Goal: Task Accomplishment & Management: Use online tool/utility

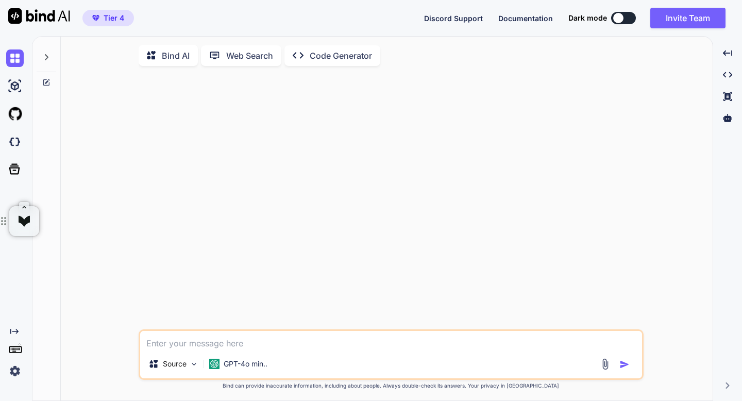
type textarea "x"
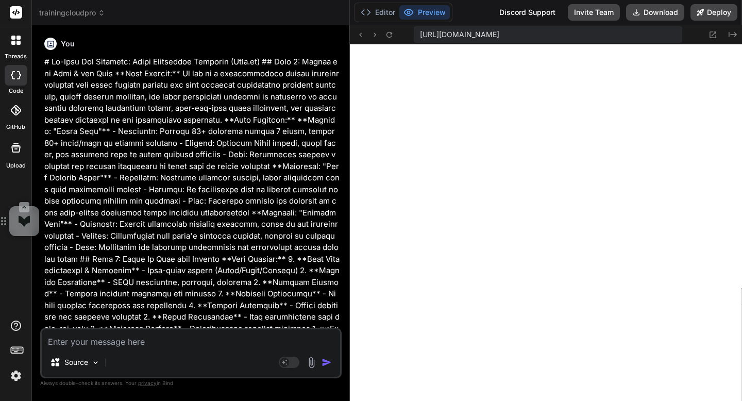
scroll to position [6131, 0]
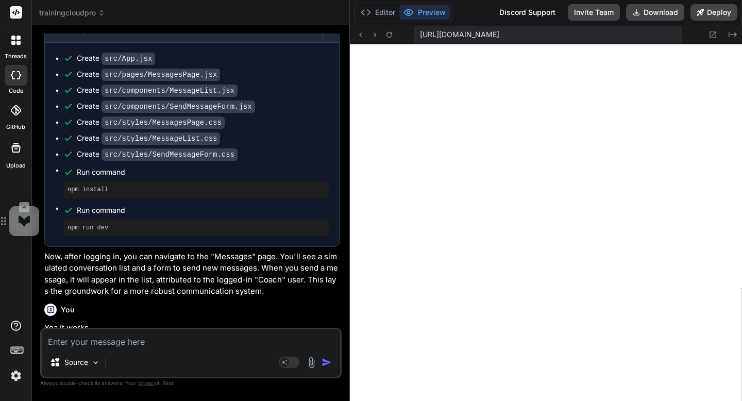
click at [13, 13] on icon at bounding box center [16, 12] width 8 height 6
click at [18, 43] on icon at bounding box center [18, 43] width 4 height 4
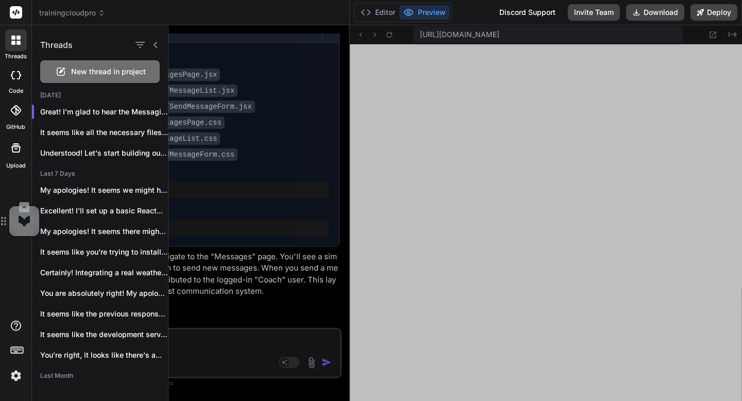
click at [77, 69] on span "New thread in project" at bounding box center [108, 71] width 75 height 10
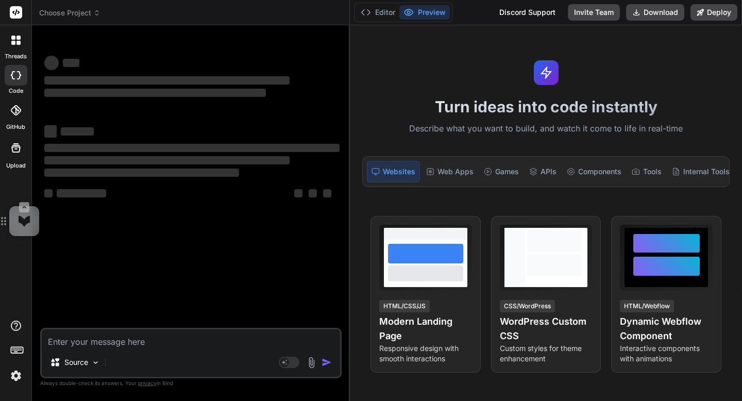
scroll to position [6151, 0]
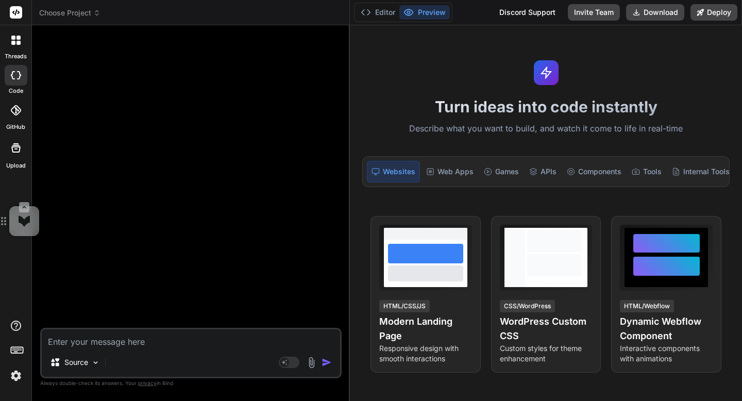
click at [16, 114] on icon at bounding box center [15, 110] width 10 height 10
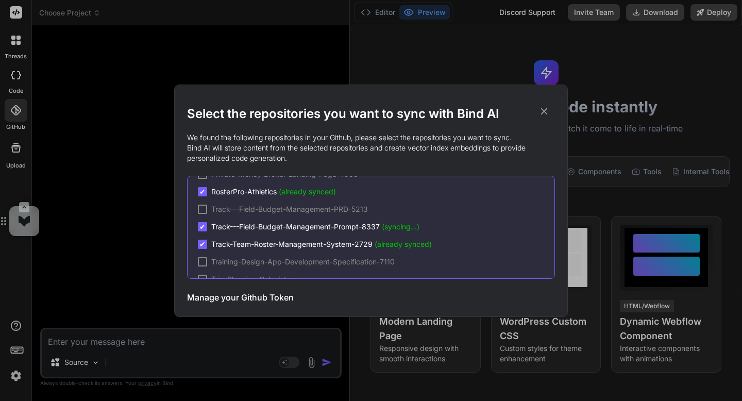
scroll to position [0, 0]
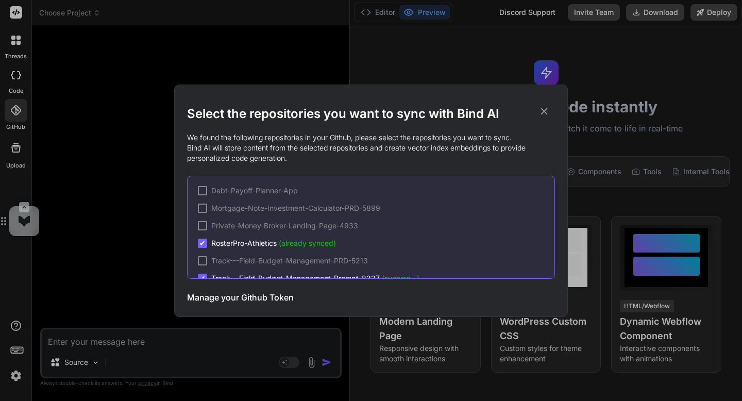
click at [228, 297] on h3 "Manage your Github Token" at bounding box center [240, 297] width 107 height 12
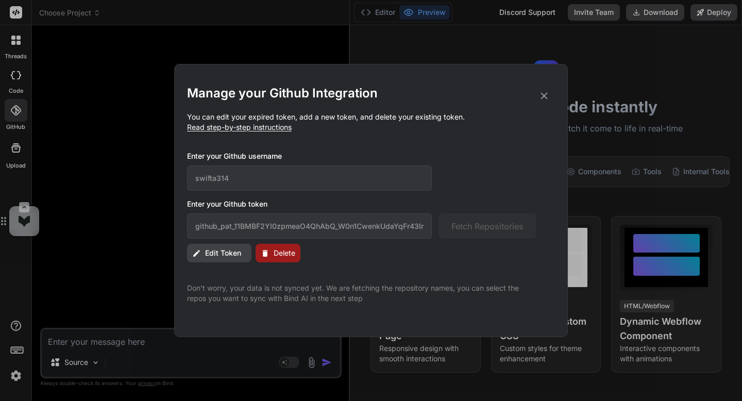
click at [236, 249] on span "Edit Token" at bounding box center [223, 253] width 36 height 10
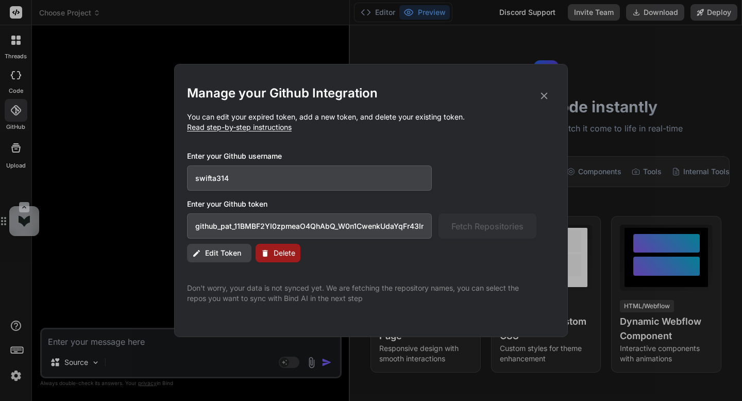
click at [371, 234] on input "github_pat_11BMBF2YI0zpmeaO4QhAbQ_W0n1CwenkUdaYqFr43In46yWBSR8JEWsXywjbjPYGVtN5…" at bounding box center [309, 225] width 245 height 25
click at [204, 256] on button "Edit Token" at bounding box center [219, 253] width 64 height 19
click at [284, 125] on span "Read step-by-step instructions" at bounding box center [239, 127] width 105 height 9
click at [548, 92] on icon at bounding box center [544, 95] width 11 height 11
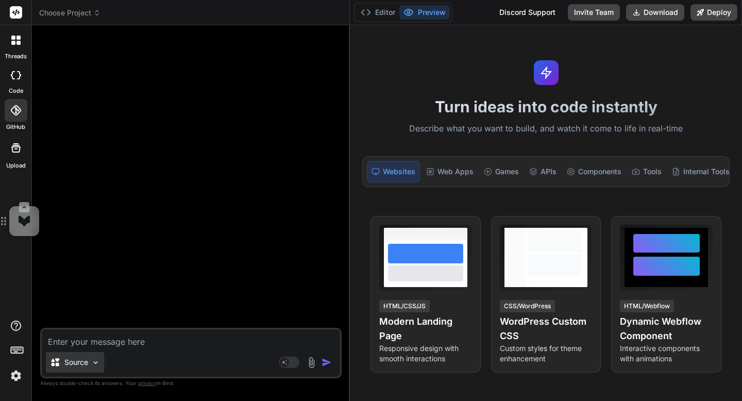
click at [88, 358] on p "Source" at bounding box center [76, 362] width 24 height 10
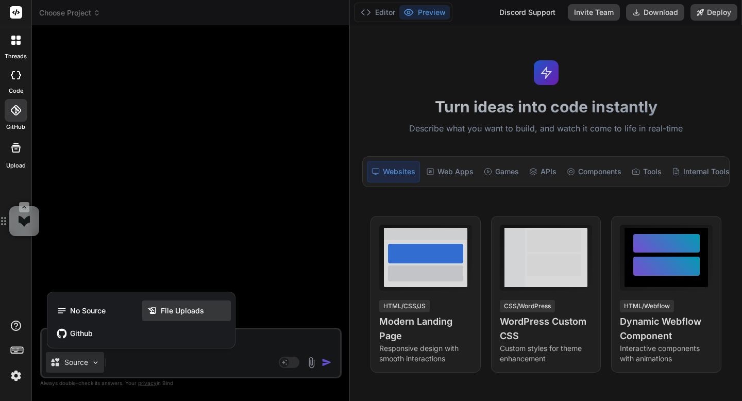
click at [164, 311] on span "File Uploads" at bounding box center [182, 311] width 43 height 10
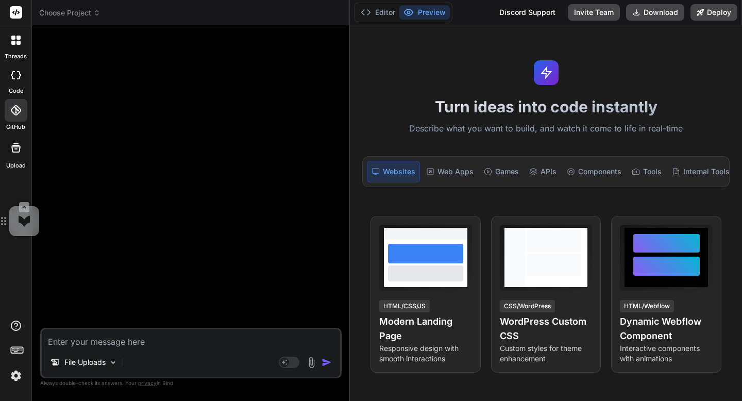
click at [19, 156] on div at bounding box center [16, 148] width 25 height 25
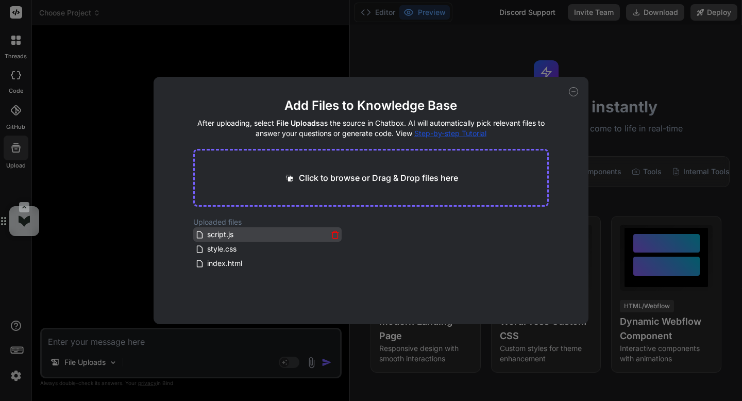
click at [331, 237] on icon at bounding box center [335, 234] width 9 height 9
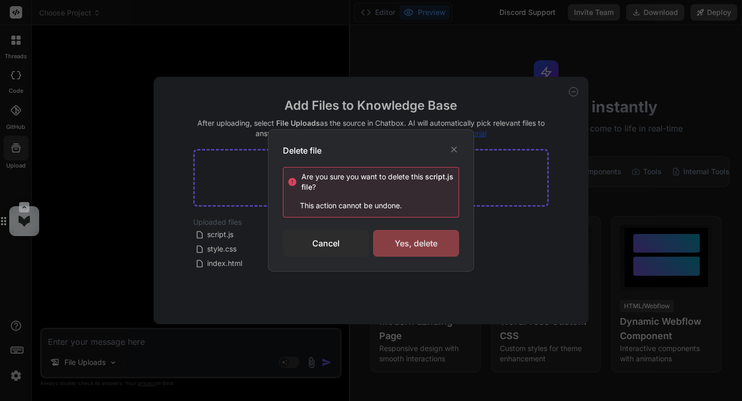
click at [412, 245] on div "Yes, delete" at bounding box center [416, 243] width 86 height 27
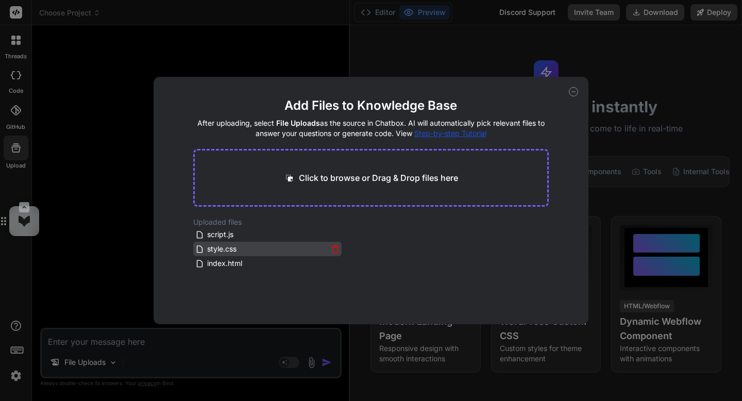
click at [331, 249] on icon at bounding box center [335, 249] width 9 height 9
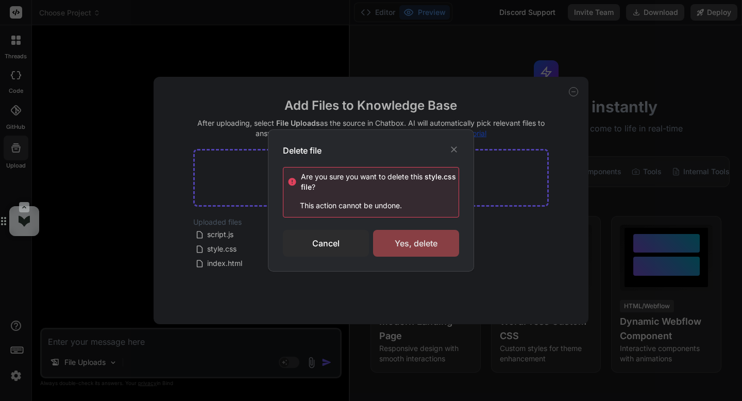
click at [405, 244] on div "Yes, delete" at bounding box center [416, 243] width 86 height 27
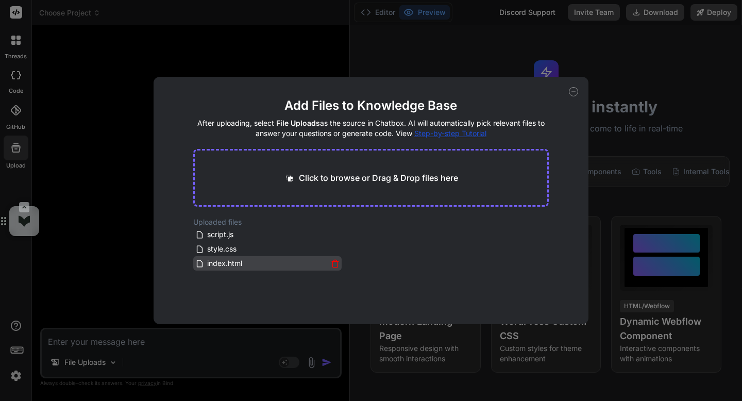
click at [336, 261] on icon at bounding box center [334, 264] width 5 height 6
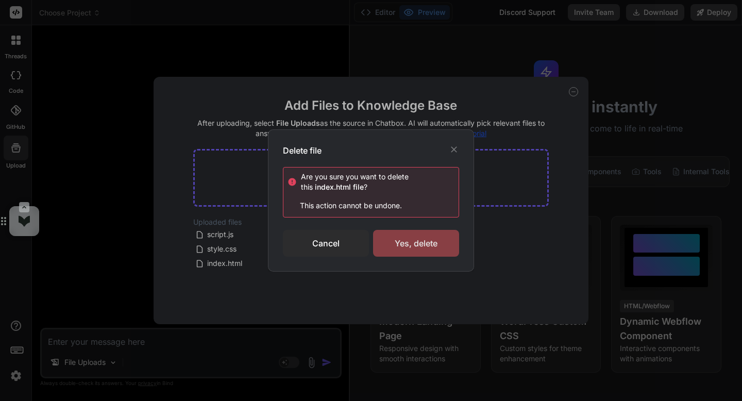
click at [395, 246] on div "Yes, delete" at bounding box center [416, 243] width 86 height 27
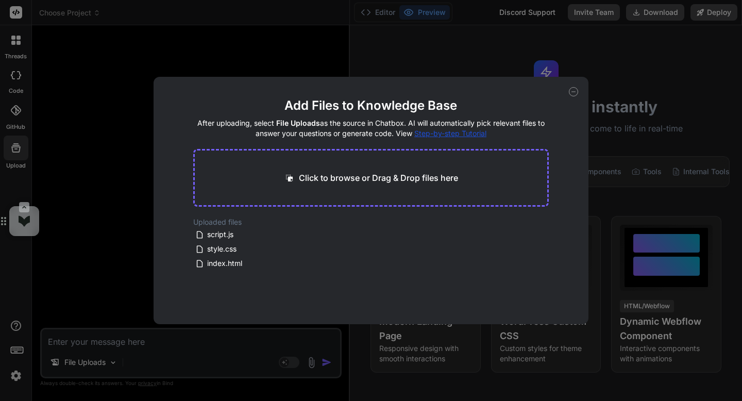
click at [577, 93] on icon at bounding box center [573, 91] width 9 height 9
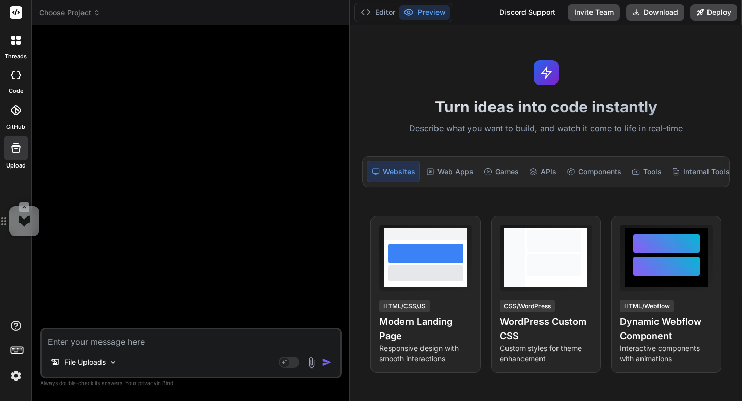
click at [31, 155] on div "Upload" at bounding box center [15, 150] width 31 height 39
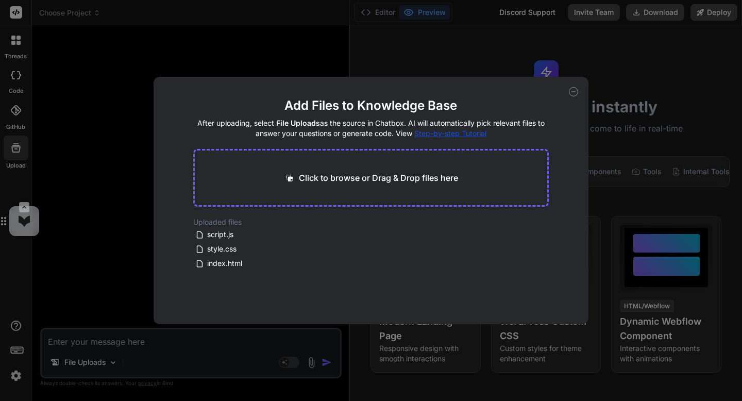
click at [22, 41] on div "Add Files to Knowledge Base After uploading, select File Uploads as the source …" at bounding box center [371, 200] width 742 height 401
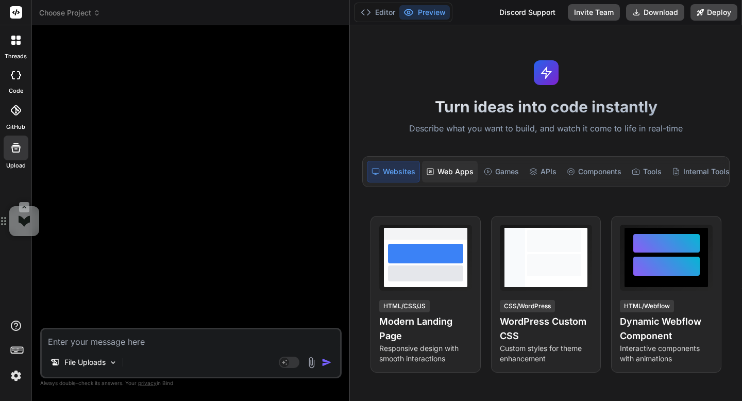
click at [438, 169] on div "Web Apps" at bounding box center [450, 172] width 56 height 22
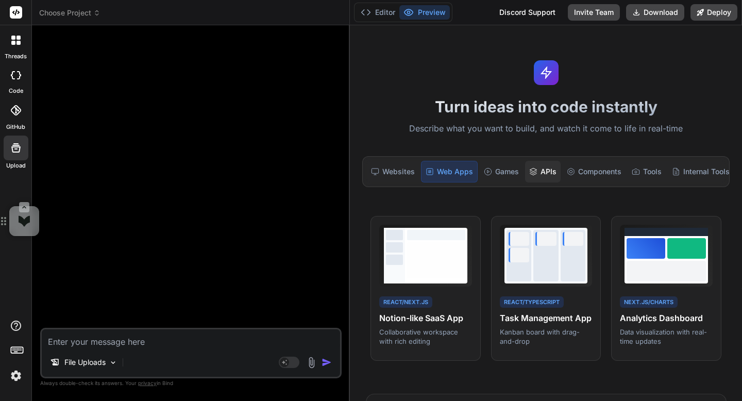
click at [541, 168] on div "APIs" at bounding box center [543, 172] width 36 height 22
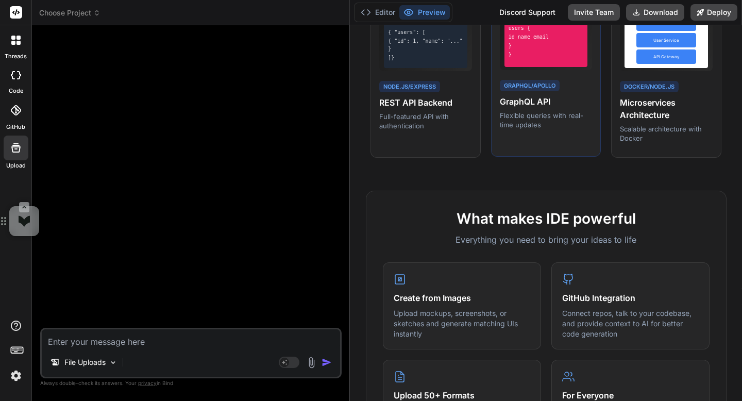
scroll to position [233, 0]
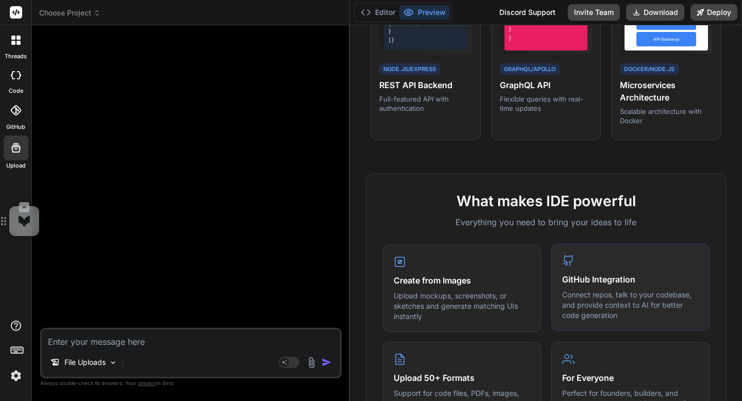
click at [592, 288] on div "GitHub Integration Connect repos, talk to your codebase, and provide context to…" at bounding box center [631, 287] width 158 height 87
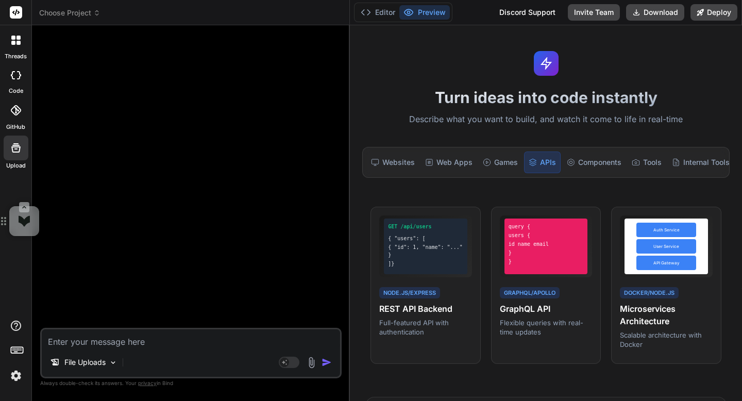
scroll to position [0, 0]
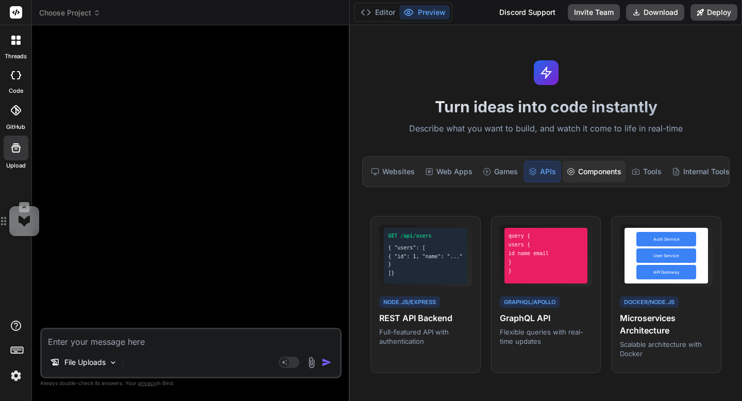
click at [607, 167] on div "Components" at bounding box center [594, 172] width 63 height 22
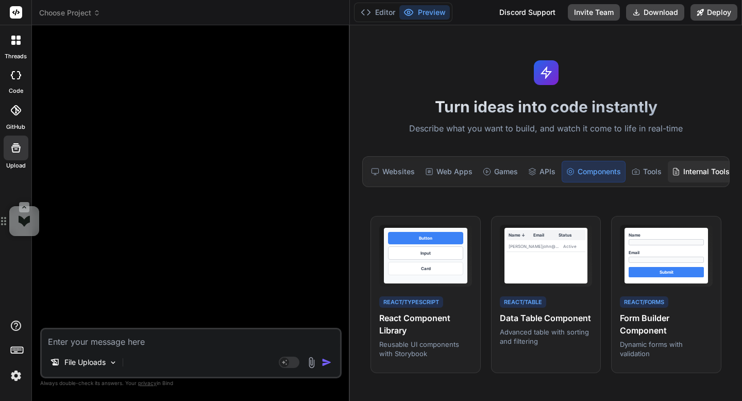
click at [707, 174] on div "Internal Tools" at bounding box center [701, 172] width 66 height 22
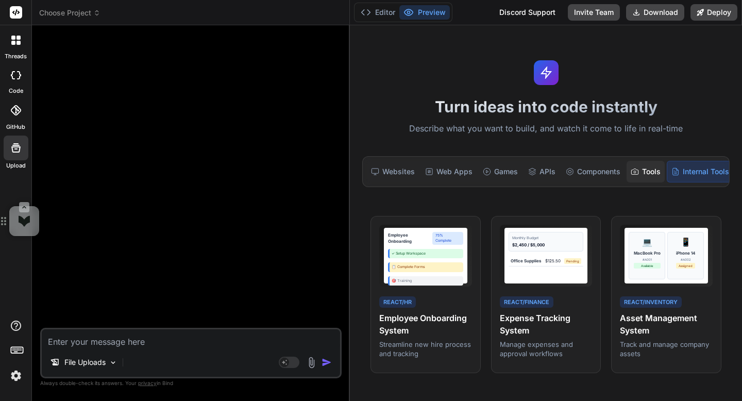
click at [663, 177] on div "Tools" at bounding box center [646, 172] width 38 height 22
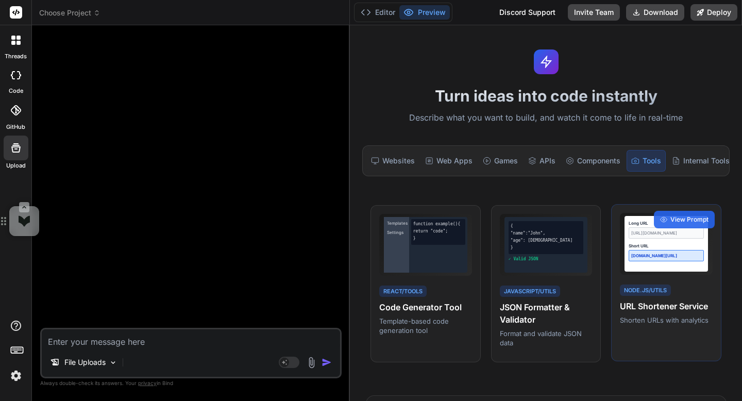
scroll to position [3, 0]
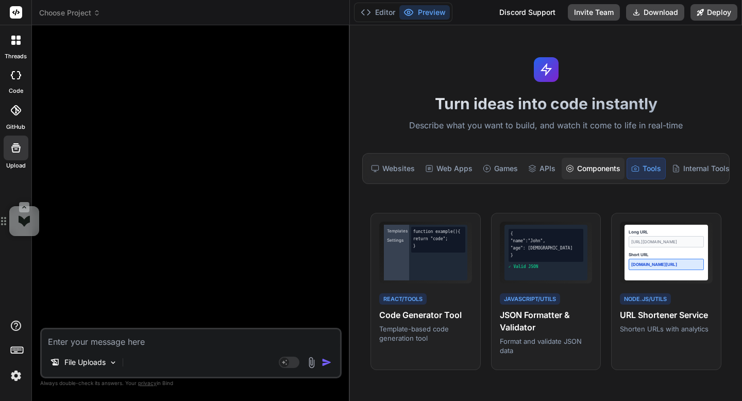
click at [600, 172] on div "Components" at bounding box center [593, 169] width 63 height 22
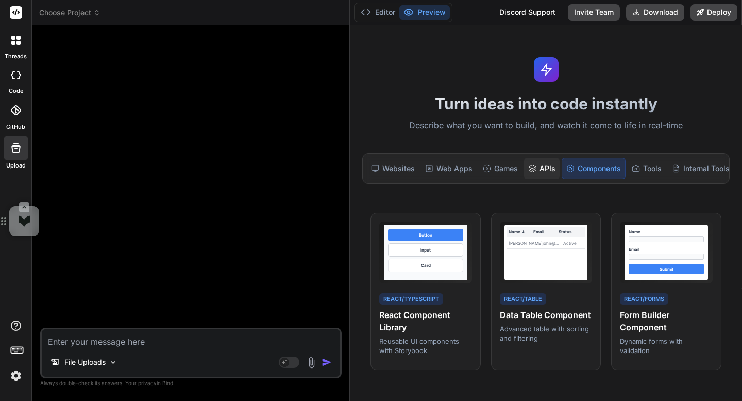
click at [543, 174] on div "APIs" at bounding box center [542, 169] width 36 height 22
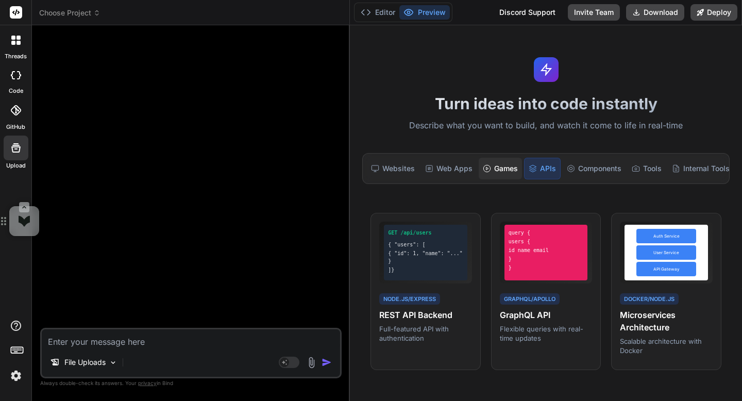
click at [510, 170] on div "Games" at bounding box center [500, 169] width 43 height 22
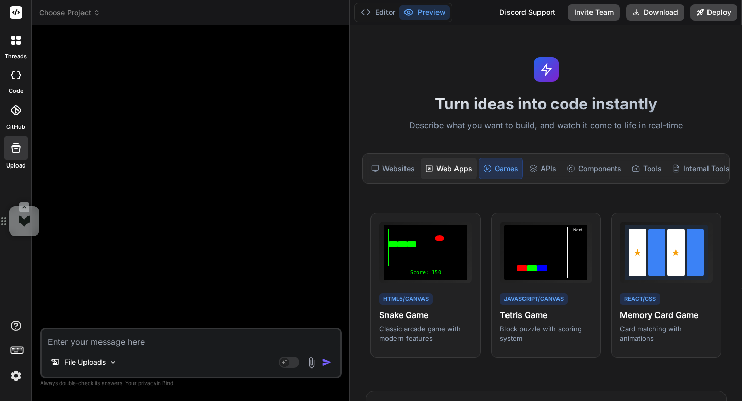
click at [462, 173] on div "Web Apps" at bounding box center [449, 169] width 56 height 22
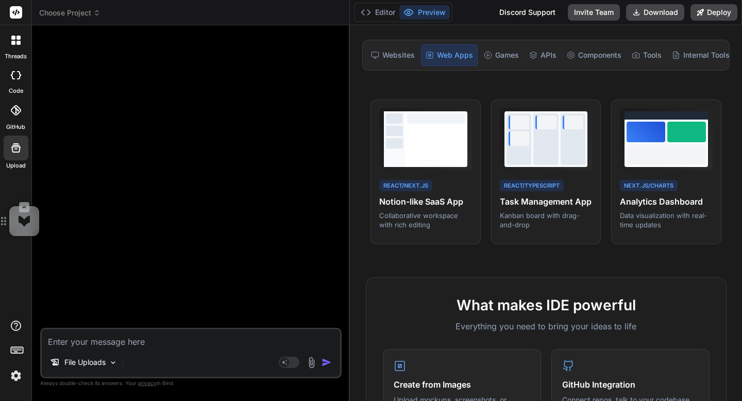
scroll to position [105, 0]
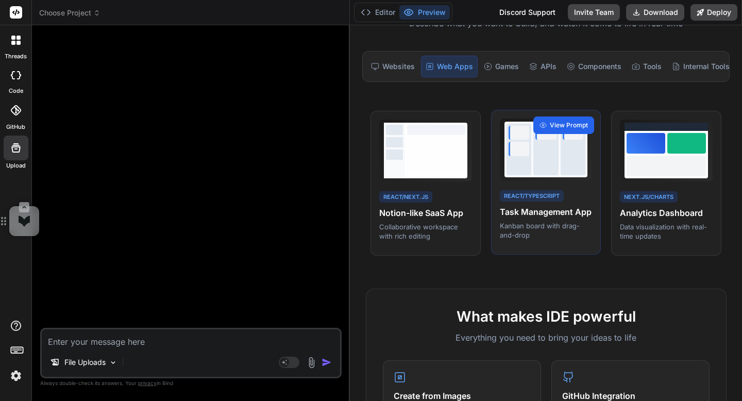
click at [547, 128] on div "View Prompt" at bounding box center [564, 126] width 61 height 18
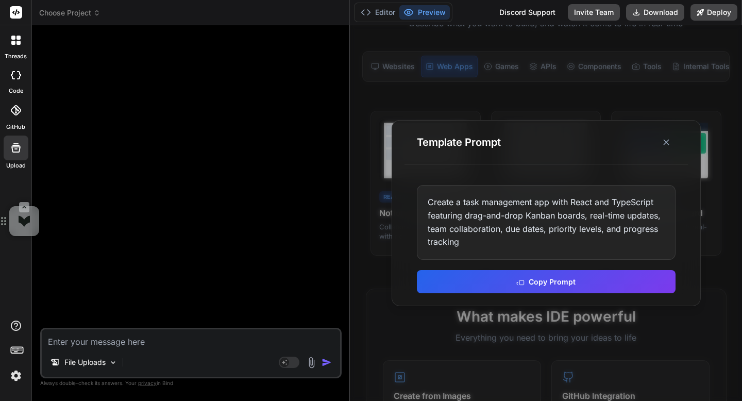
click at [518, 219] on div "Create a task management app with React and TypeScript featuring drag-and-drop …" at bounding box center [546, 222] width 259 height 74
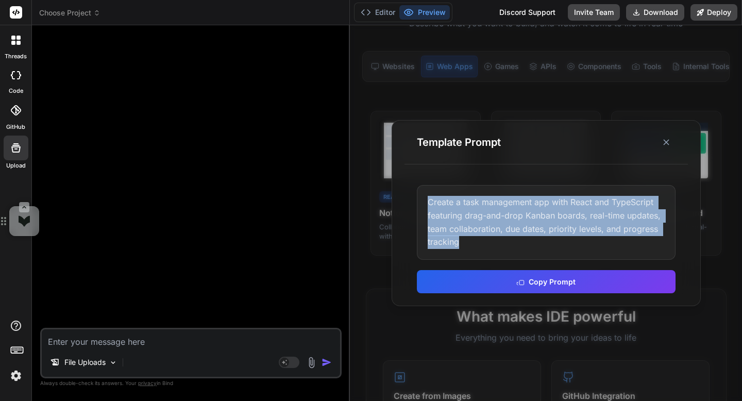
click at [518, 219] on div "Create a task management app with React and TypeScript featuring drag-and-drop …" at bounding box center [546, 222] width 259 height 74
click at [668, 144] on icon at bounding box center [666, 142] width 10 height 10
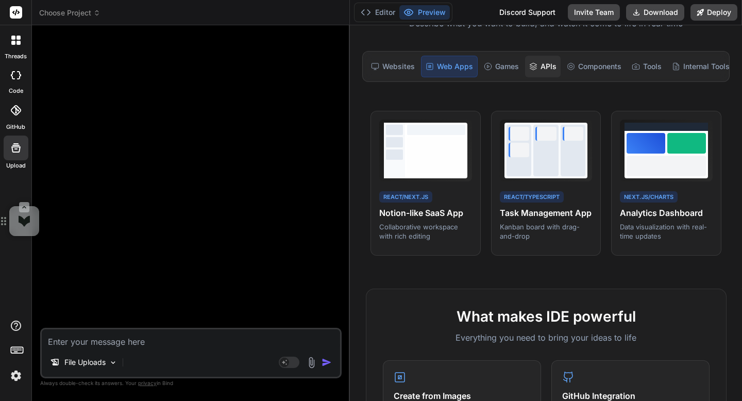
click at [551, 65] on div "APIs" at bounding box center [543, 67] width 36 height 22
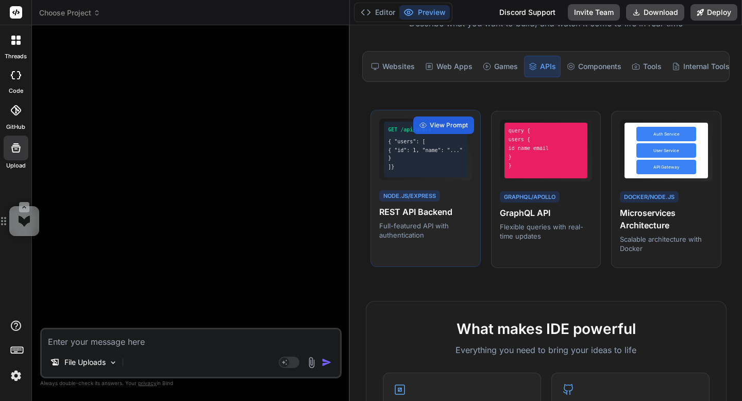
click at [400, 229] on p "Full-featured API with authentication" at bounding box center [425, 230] width 93 height 19
click at [443, 128] on span "View Prompt" at bounding box center [449, 125] width 38 height 9
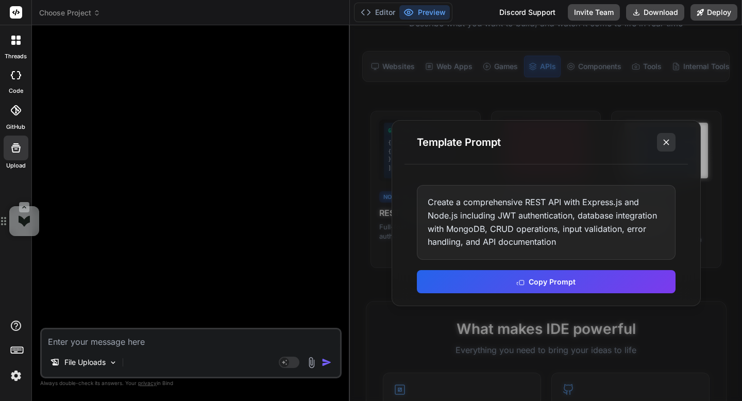
click at [666, 141] on line at bounding box center [666, 142] width 5 height 5
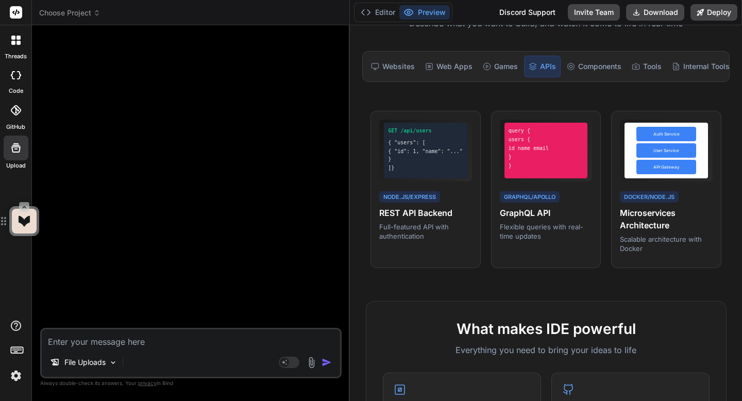
click at [19, 223] on icon at bounding box center [24, 221] width 12 height 12
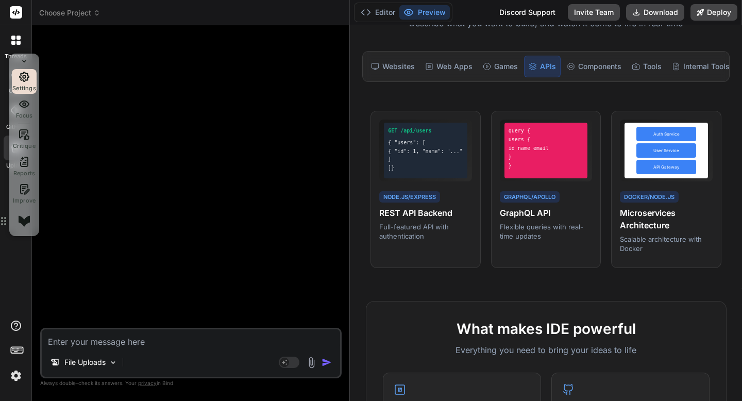
click at [29, 75] on icon at bounding box center [24, 77] width 12 height 12
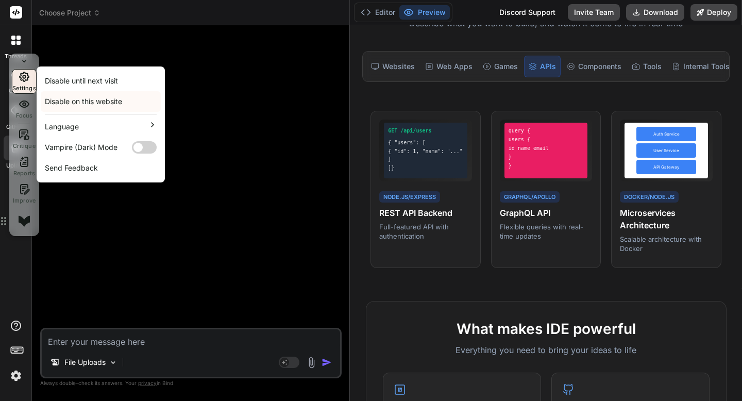
click at [55, 99] on div "Disable on this website" at bounding box center [91, 101] width 92 height 12
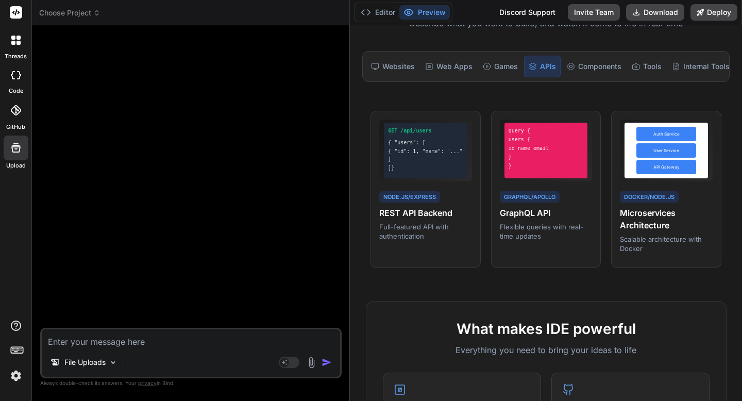
click at [15, 113] on icon at bounding box center [16, 110] width 10 height 10
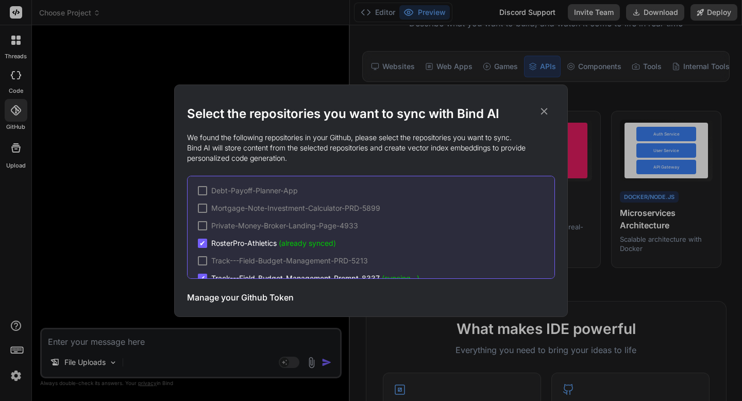
click at [202, 194] on div at bounding box center [202, 190] width 9 height 9
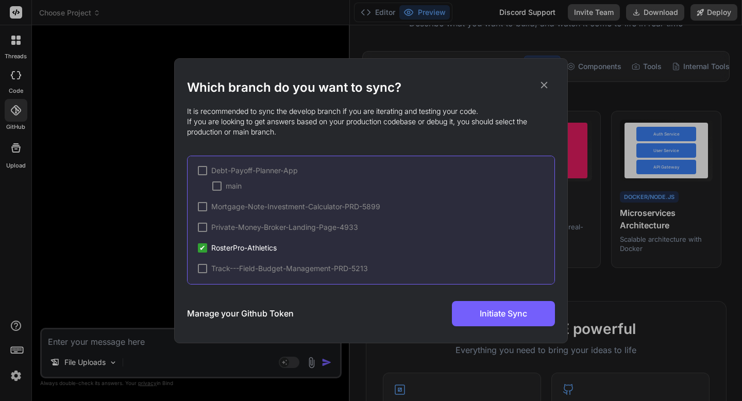
click at [205, 174] on div at bounding box center [202, 170] width 9 height 9
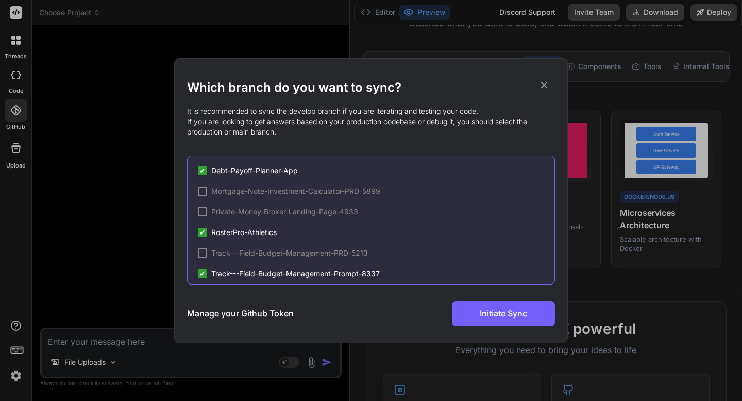
click at [203, 188] on div at bounding box center [202, 191] width 9 height 9
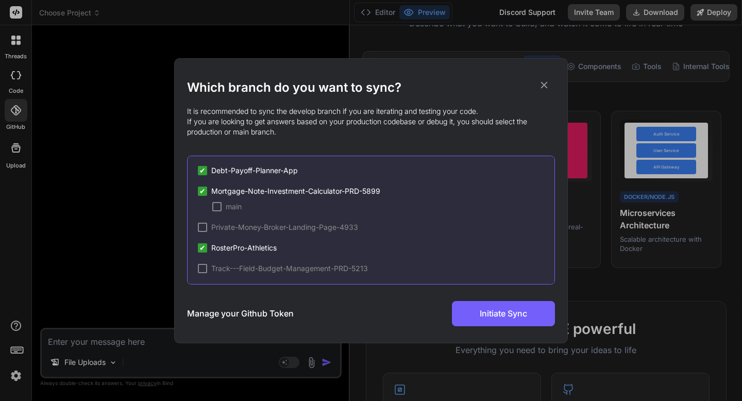
click at [204, 228] on div at bounding box center [202, 227] width 9 height 9
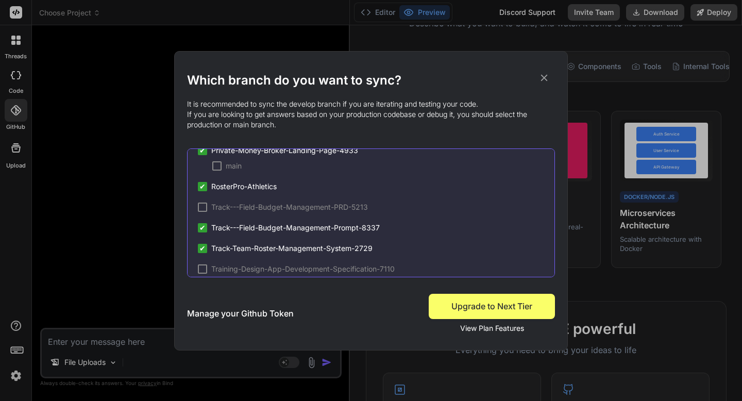
scroll to position [0, 0]
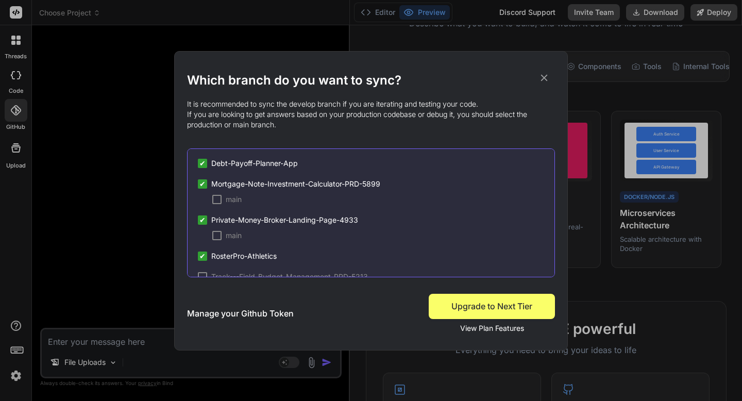
click at [205, 221] on span "✔" at bounding box center [202, 220] width 6 height 10
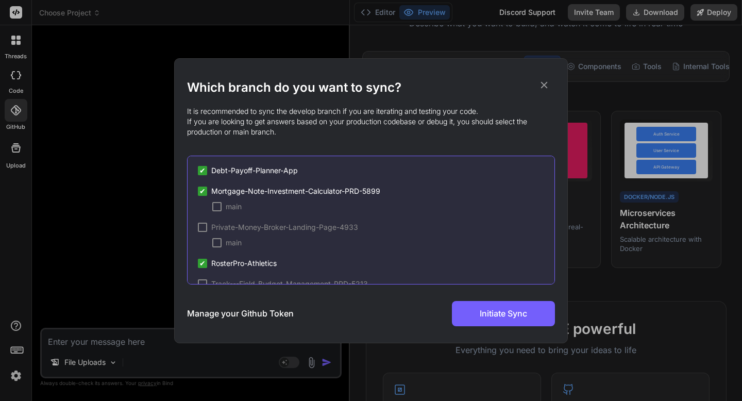
click at [202, 263] on span "✔" at bounding box center [202, 263] width 6 height 10
click at [203, 194] on span "✔" at bounding box center [202, 191] width 6 height 10
click at [203, 194] on div at bounding box center [202, 191] width 9 height 9
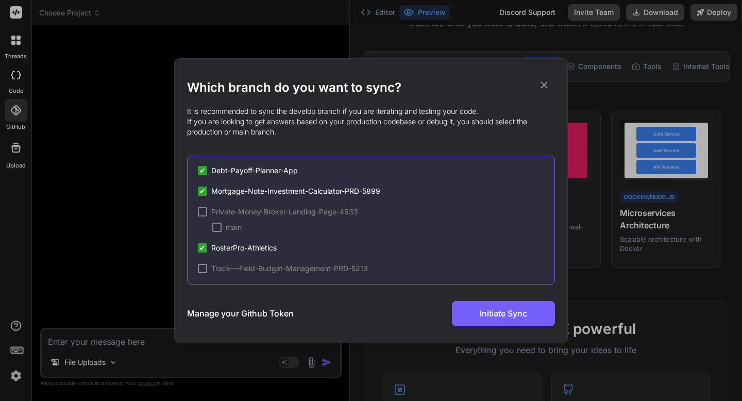
click at [205, 172] on span "✔" at bounding box center [202, 170] width 6 height 10
click at [241, 189] on span "Mortgage-Note-Investment-Calculator-PRD-5899" at bounding box center [295, 191] width 169 height 10
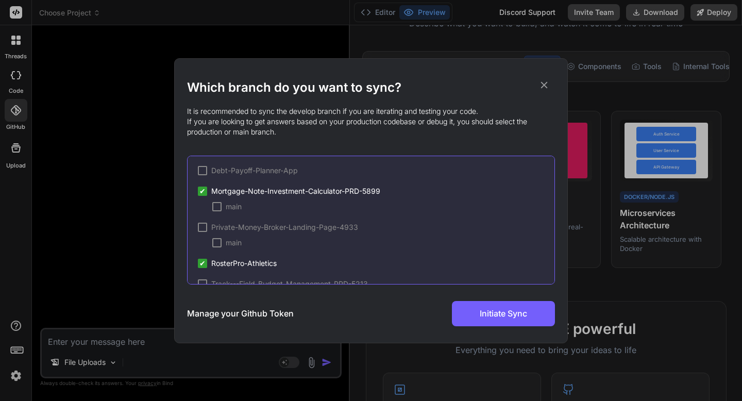
click at [221, 206] on div at bounding box center [216, 206] width 9 height 9
click at [468, 309] on button "Initiate Sync" at bounding box center [503, 313] width 103 height 25
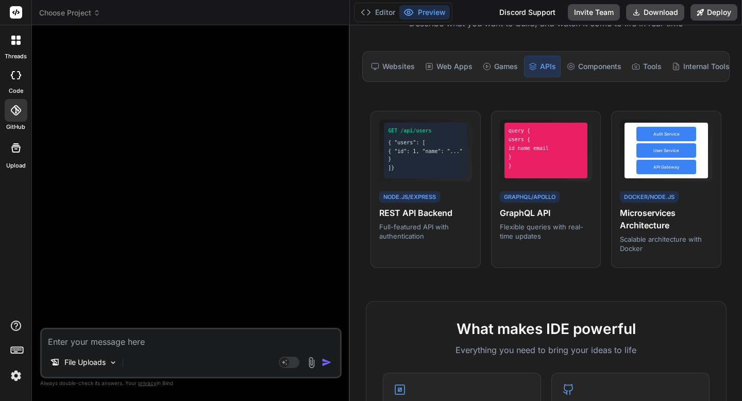
click at [155, 129] on div at bounding box center [191, 181] width 299 height 294
click at [23, 82] on div at bounding box center [16, 75] width 23 height 21
click at [19, 45] on div at bounding box center [16, 40] width 22 height 22
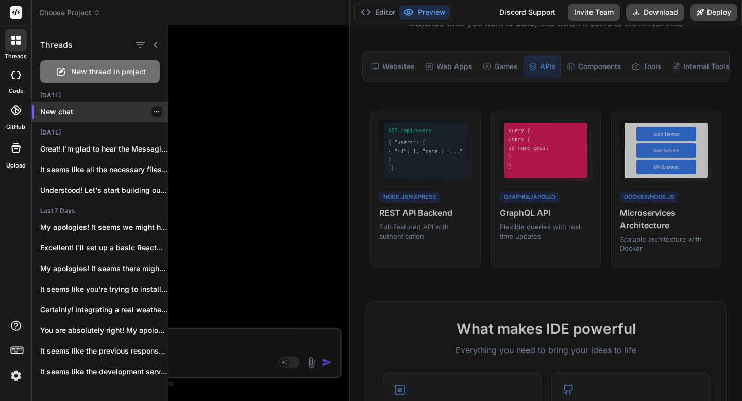
click at [81, 106] on div "New chat" at bounding box center [100, 112] width 136 height 21
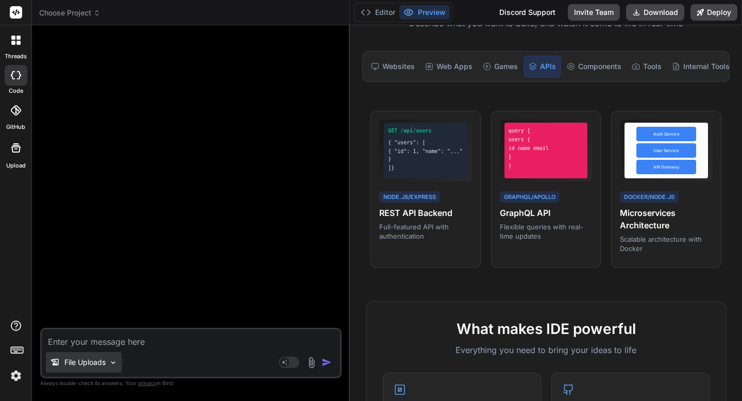
click at [88, 358] on p "File Uploads" at bounding box center [84, 362] width 41 height 10
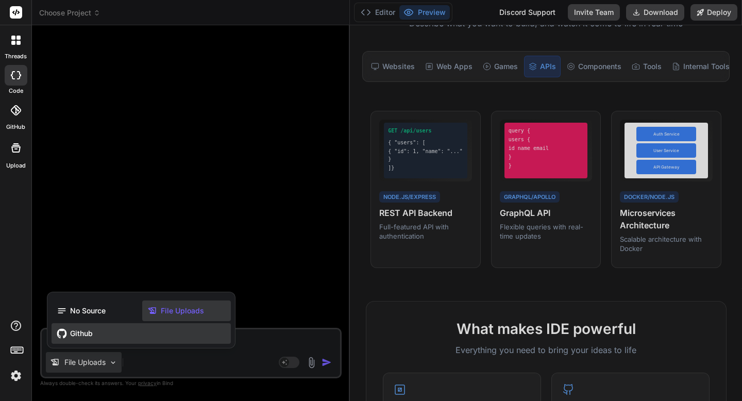
click at [97, 333] on div "Github" at bounding box center [141, 333] width 179 height 21
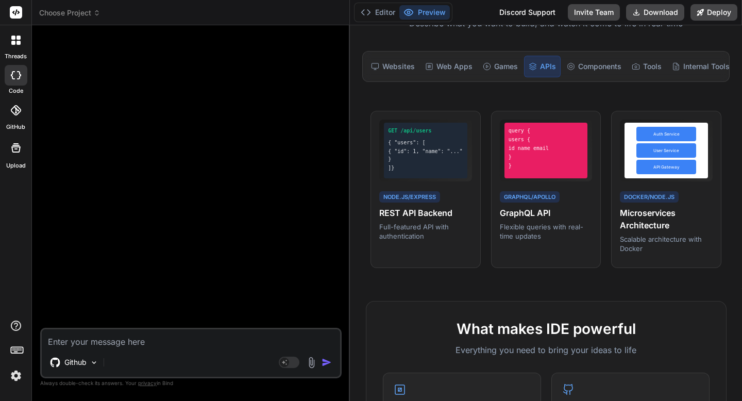
click at [97, 343] on textarea at bounding box center [191, 338] width 298 height 19
click at [389, 70] on div "Websites" at bounding box center [393, 67] width 52 height 22
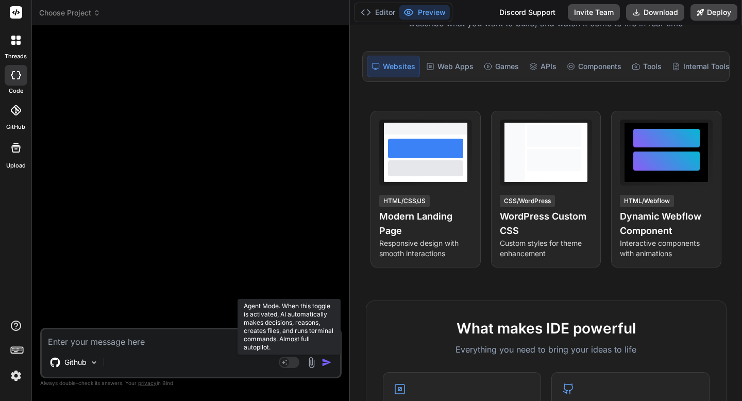
click at [283, 364] on rect at bounding box center [284, 362] width 9 height 9
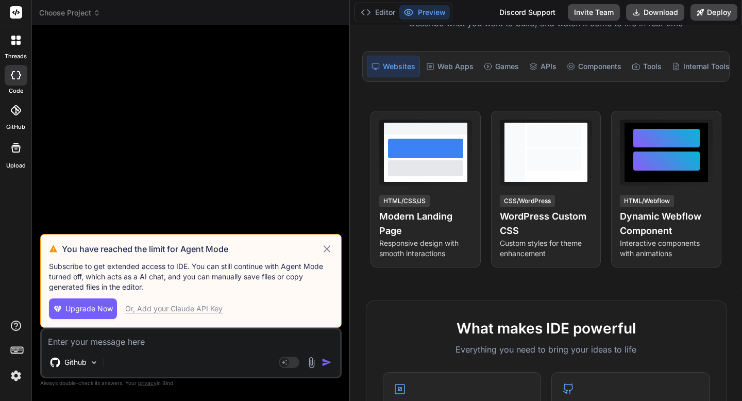
click at [174, 311] on div "Or, Add your Claude API Key" at bounding box center [173, 309] width 97 height 10
type textarea "x"
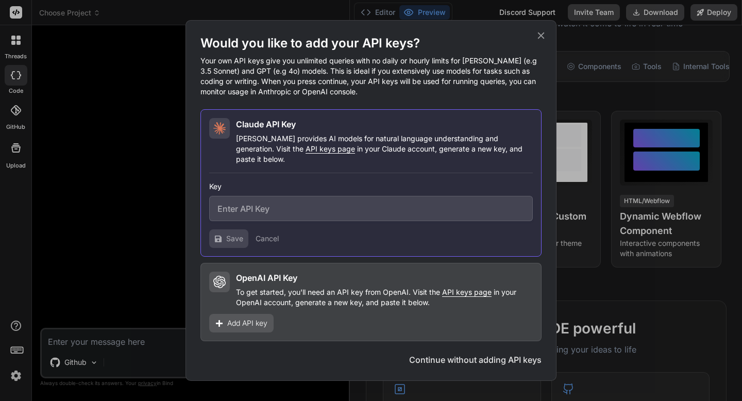
click at [239, 318] on span "Add API key" at bounding box center [247, 323] width 40 height 10
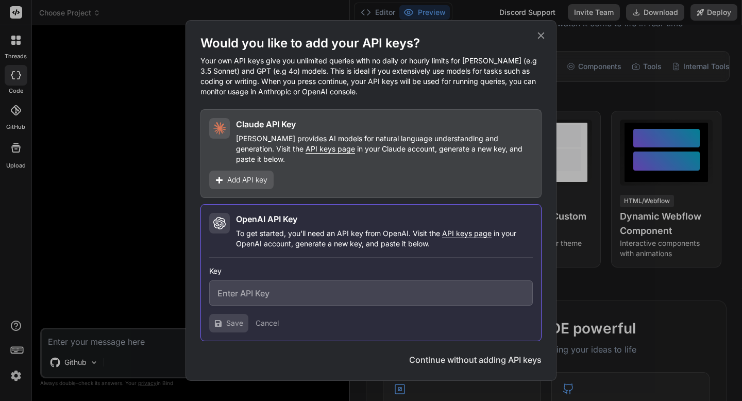
click at [243, 294] on input "text" at bounding box center [371, 292] width 324 height 25
paste input "sk-proj-zzlTdd8yUIwF90ONjOq0xDXUqjwWxdtC_vAk79h9vTm_0LcjlI95WC-WQ6DtuS_sUmhwGe4…"
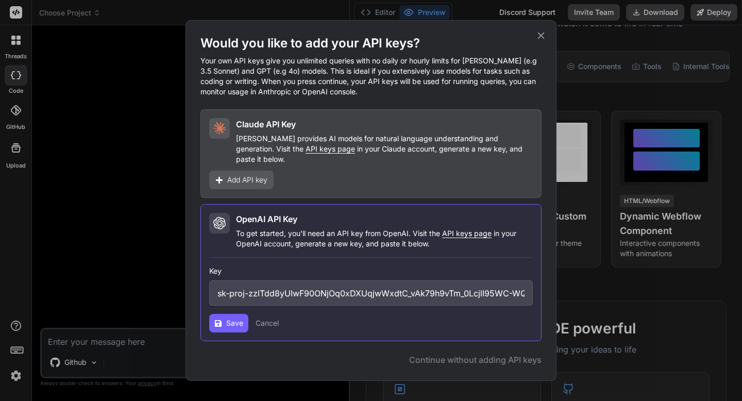
scroll to position [0, 485]
type input "sk-proj-zzlTdd8yUIwF90ONjOq0xDXUqjwWxdtC_vAk79h9vTm_0LcjlI95WC-WQ6DtuS_sUmhwGe4…"
click at [230, 318] on span "Save" at bounding box center [234, 323] width 17 height 10
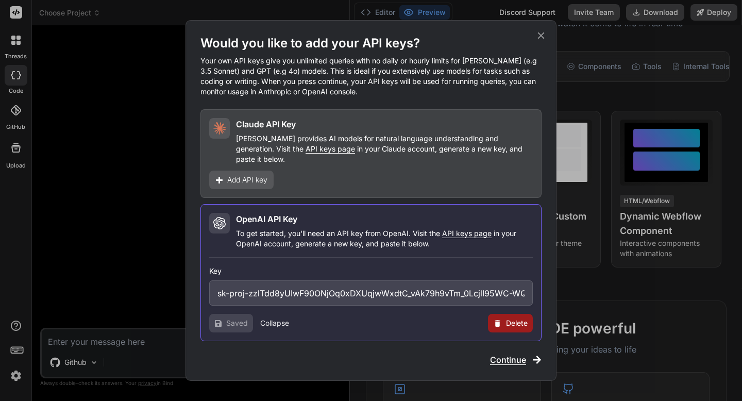
click at [496, 354] on span "Continue" at bounding box center [508, 360] width 36 height 12
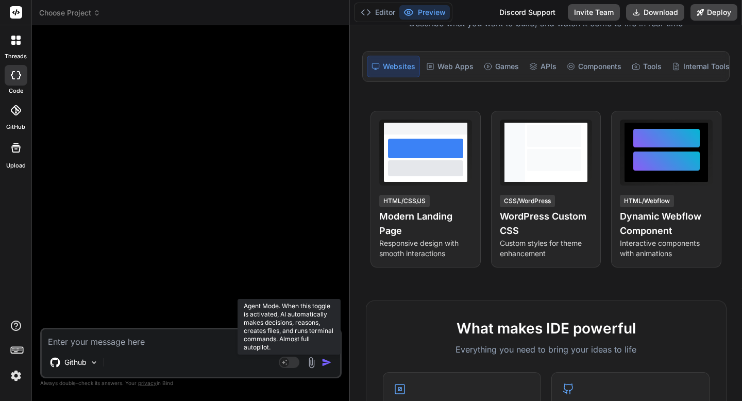
click at [293, 365] on rect at bounding box center [289, 362] width 21 height 11
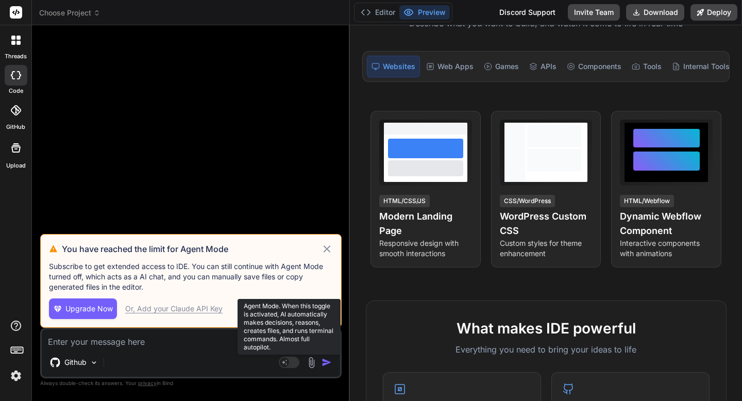
click at [293, 365] on rect at bounding box center [289, 362] width 21 height 11
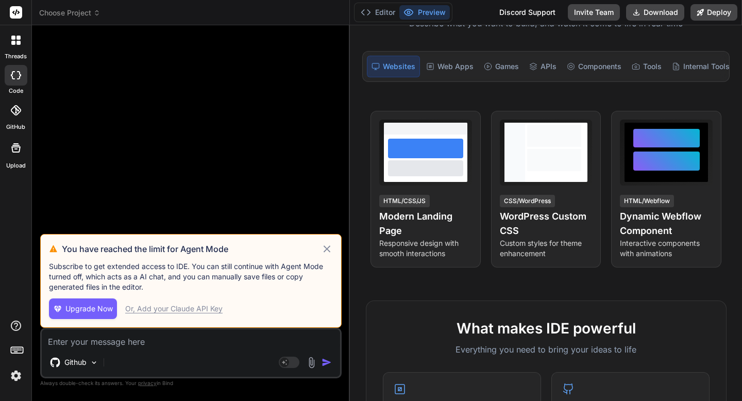
click at [327, 247] on icon at bounding box center [327, 249] width 12 height 12
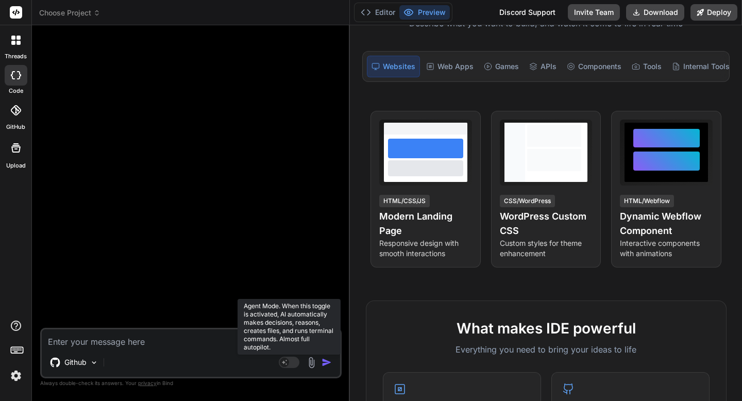
click at [297, 361] on rect at bounding box center [289, 362] width 21 height 11
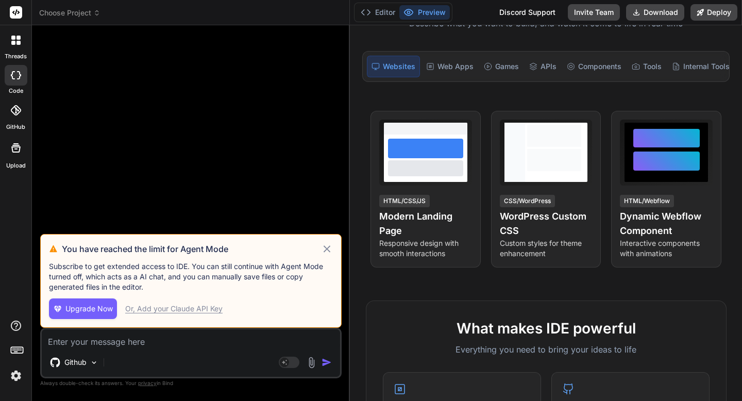
click at [170, 187] on div at bounding box center [191, 134] width 299 height 201
click at [86, 360] on p "Github" at bounding box center [75, 362] width 22 height 10
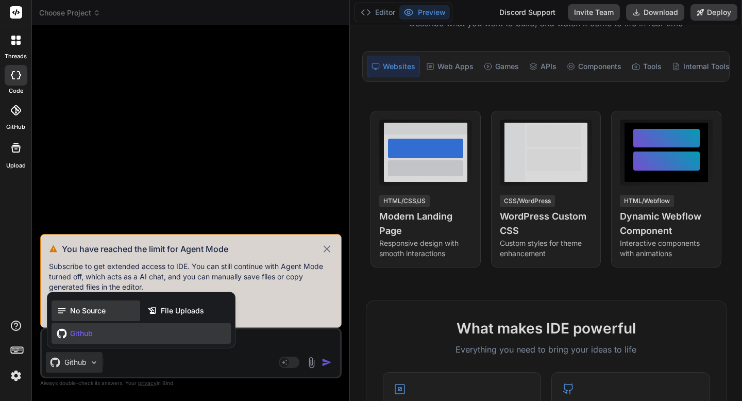
click at [79, 317] on div "No Source" at bounding box center [96, 311] width 89 height 21
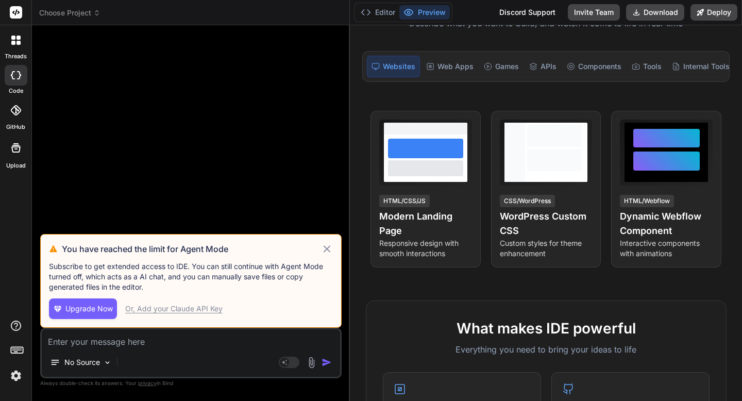
click at [79, 317] on button "Upgrade Now" at bounding box center [83, 308] width 68 height 21
type textarea "x"
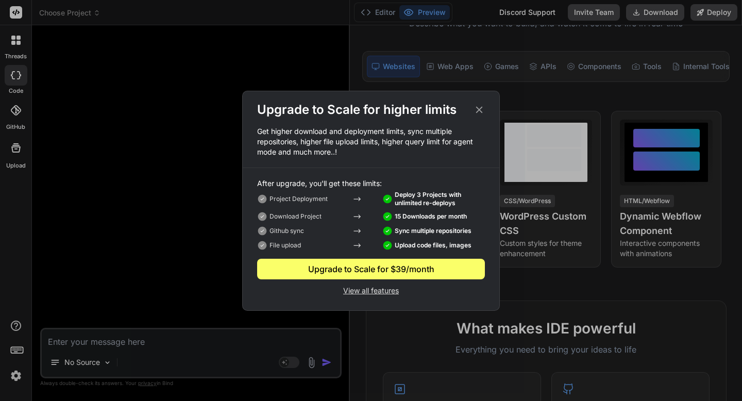
click at [359, 291] on p "View all features" at bounding box center [371, 290] width 228 height 12
click at [480, 115] on div "Upgrade to Scale for higher limits" at bounding box center [371, 110] width 257 height 16
click at [481, 114] on icon at bounding box center [479, 109] width 11 height 11
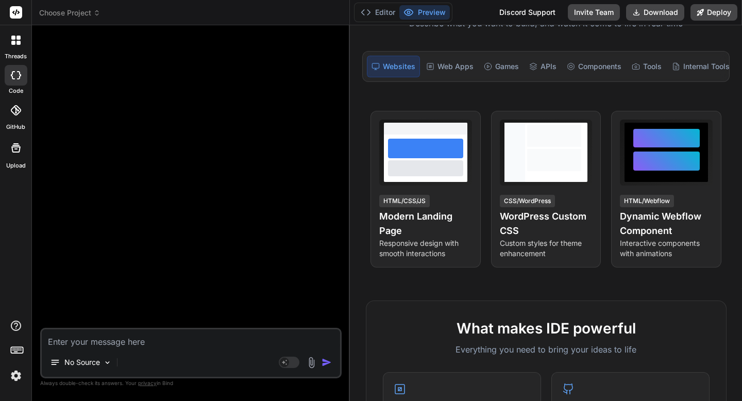
click at [16, 375] on img at bounding box center [16, 376] width 18 height 18
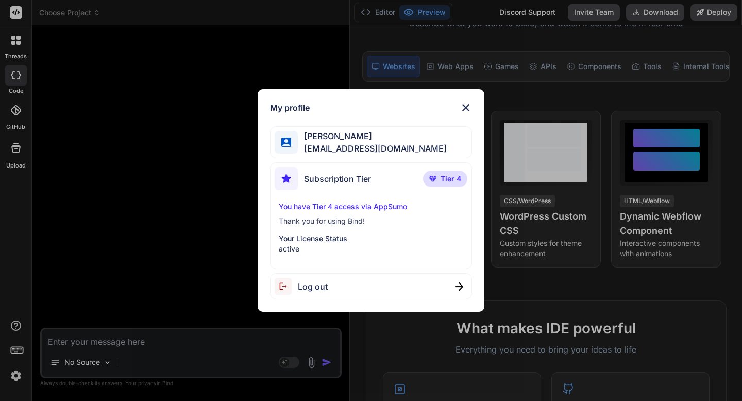
click at [313, 139] on span "Adrian Wheatley" at bounding box center [372, 136] width 149 height 12
click at [190, 156] on div "My profile Adrian Wheatley amf4life@hotmail.com Subscription Tier Tier 4 You ha…" at bounding box center [371, 200] width 742 height 401
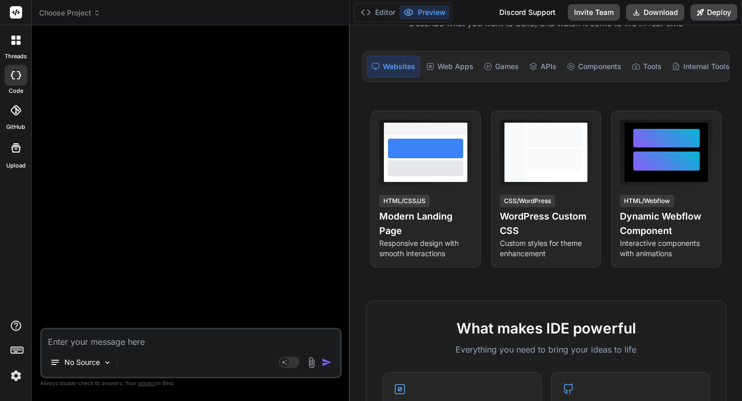
click at [21, 45] on div at bounding box center [16, 40] width 22 height 22
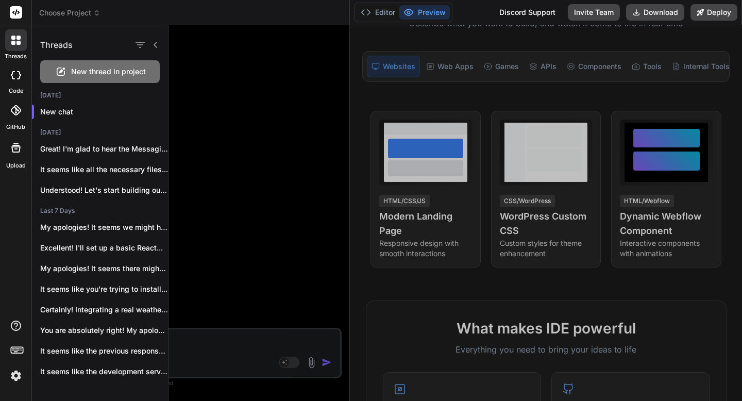
click at [203, 347] on div at bounding box center [456, 213] width 574 height 376
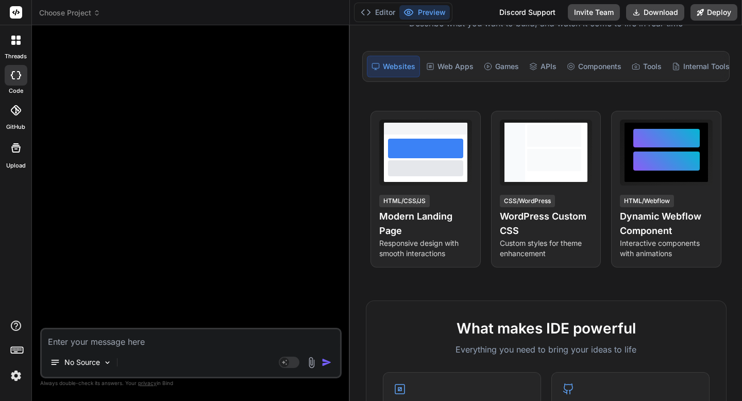
click at [171, 343] on textarea at bounding box center [191, 338] width 298 height 19
type textarea "T"
type textarea "x"
type textarea "Ti"
type textarea "x"
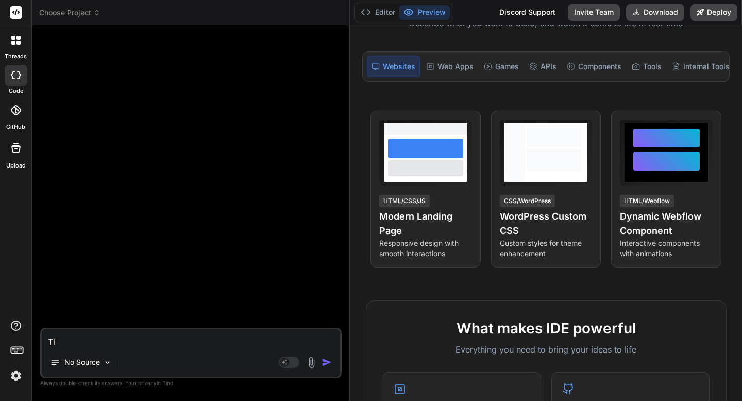
type textarea "Tim"
type textarea "x"
type textarea "Time"
type textarea "x"
type textarea "Time"
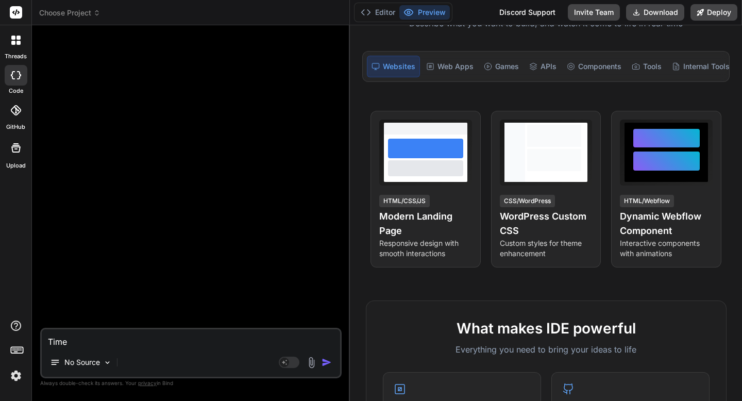
type textarea "x"
type textarea "Time"
type textarea "x"
type textarea "Tim"
type textarea "x"
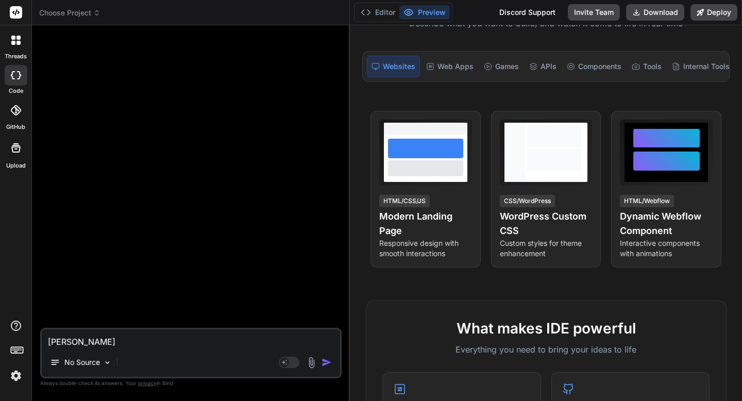
type textarea "Ti"
type textarea "x"
type textarea "T"
type textarea "x"
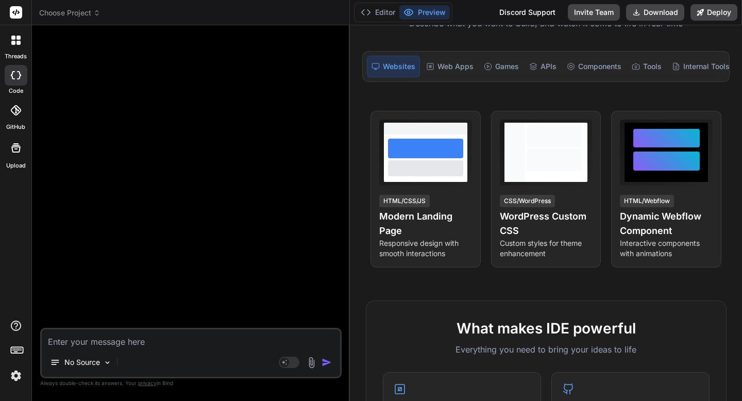
type textarea "P"
type textarea "x"
type textarea "Pl"
type textarea "x"
type textarea "Ple"
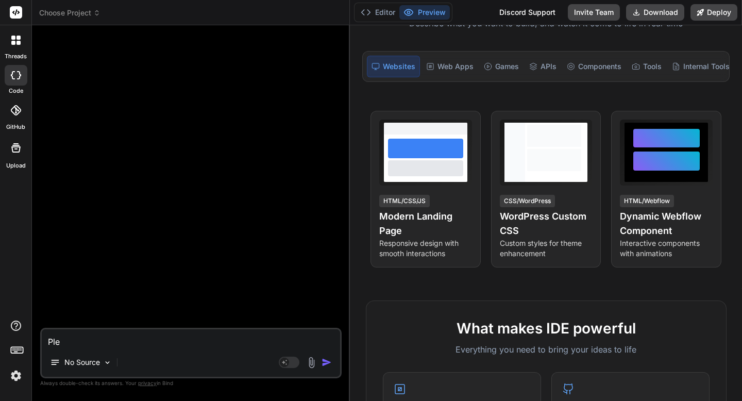
type textarea "x"
type textarea "Plea"
type textarea "x"
type textarea "Pleas"
type textarea "x"
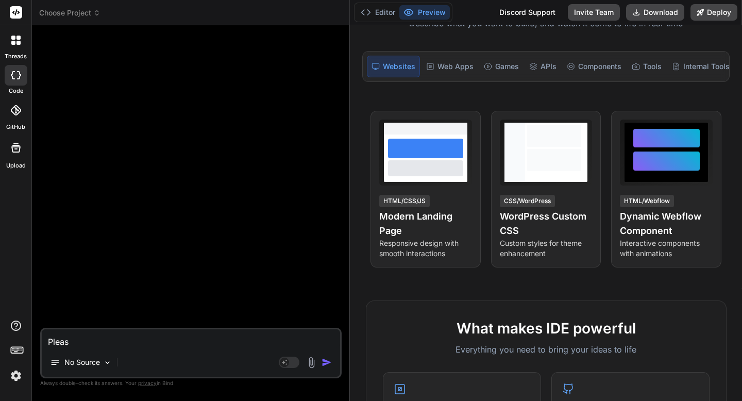
type textarea "Please"
type textarea "x"
type textarea "Please"
type textarea "x"
type textarea "Please f"
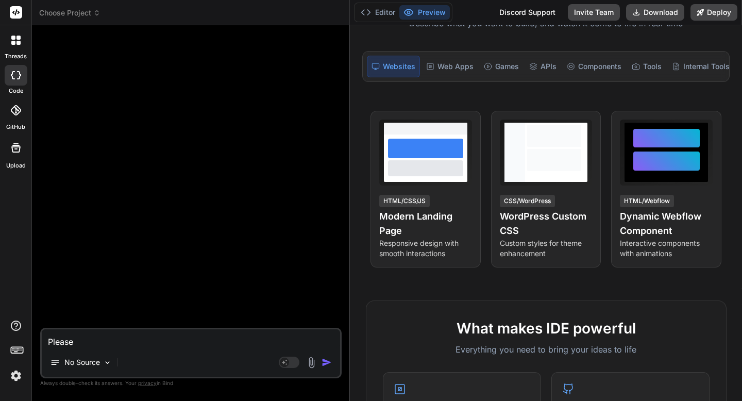
type textarea "x"
type textarea "Please"
type textarea "x"
type textarea "Please b"
type textarea "x"
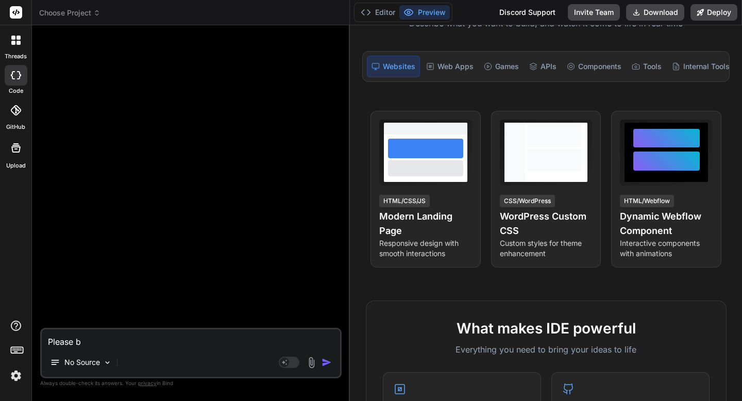
type textarea "Please bu"
type textarea "x"
type textarea "Please bui"
type textarea "x"
type textarea "Please buil"
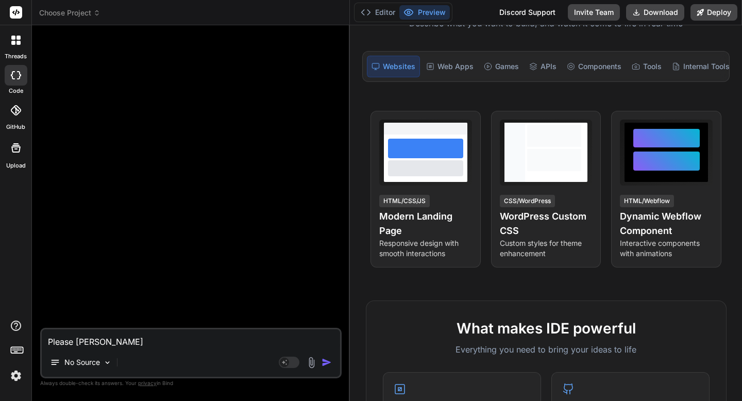
type textarea "x"
type textarea "Please build"
type textarea "x"
type textarea "Please build"
type textarea "x"
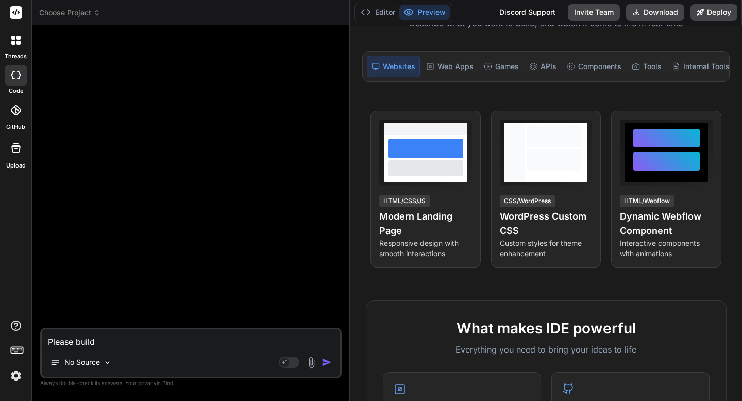
type textarea "Please build t"
type textarea "x"
type textarea "Please build th"
type textarea "x"
type textarea "Please build thi"
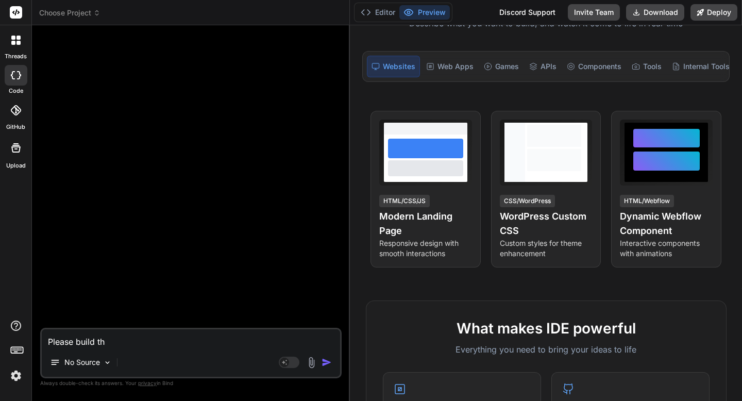
type textarea "x"
type textarea "Please build this"
type textarea "x"
type textarea "Please build this:"
type textarea "x"
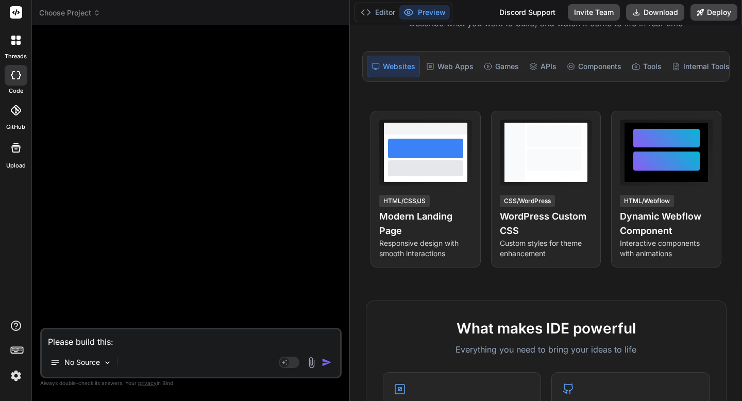
type textarea "Please build this:"
type textarea "x"
paste textarea "This evergreen problem map effectively highlights the key challenges faced by c…"
type textarea "Please build this: This evergreen problem map effectively highlights the key ch…"
type textarea "x"
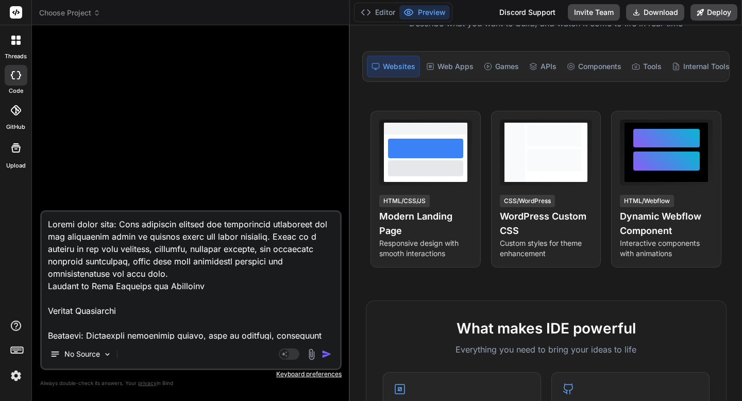
scroll to position [1102, 0]
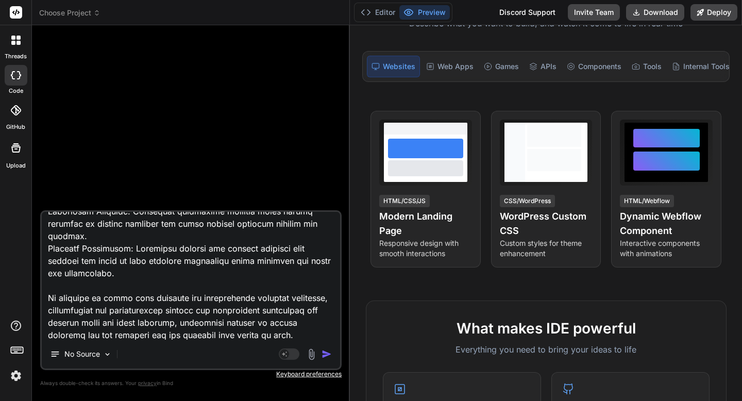
type textarea "Please build this: This evergreen problem map effectively highlights the key ch…"
click at [326, 357] on img "button" at bounding box center [327, 354] width 10 height 10
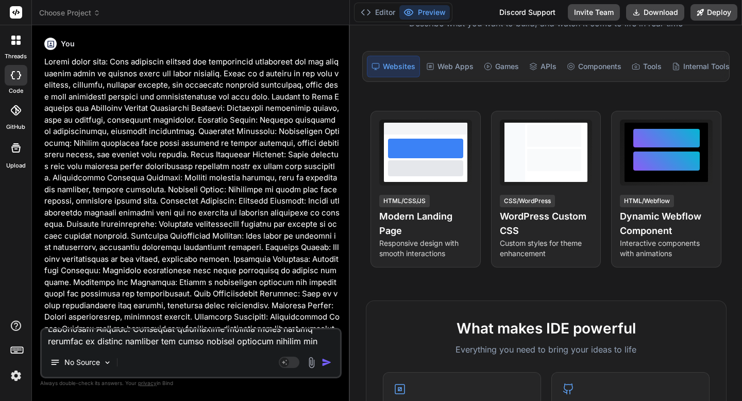
scroll to position [0, 0]
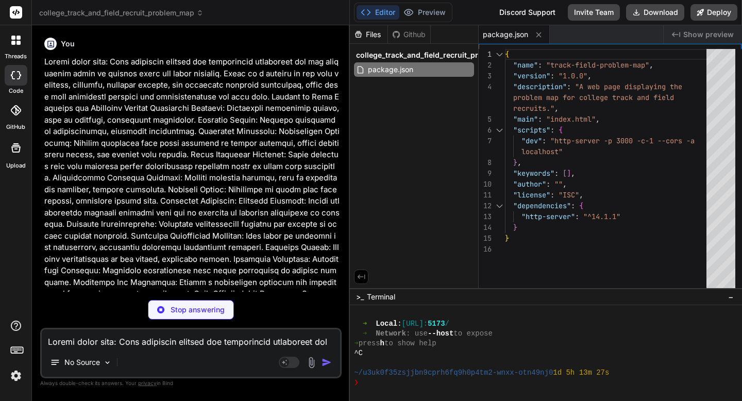
type textarea "x"
type textarea "programs they aspire to join.</p> </div> </body> </html>"
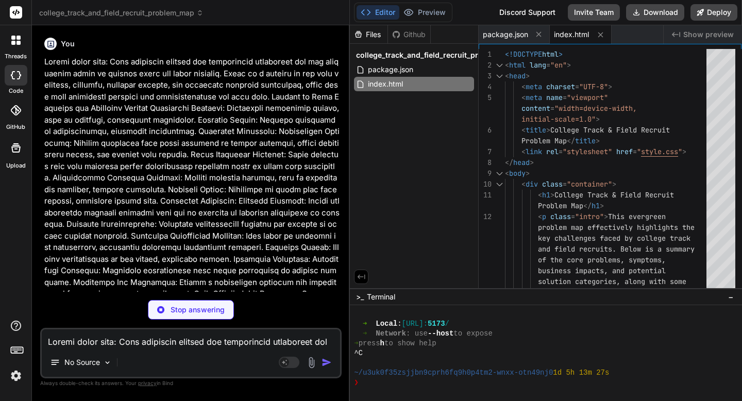
type textarea "x"
type textarea "content: '–'; color: #2980b9; } strong { color: #2c3e50; }"
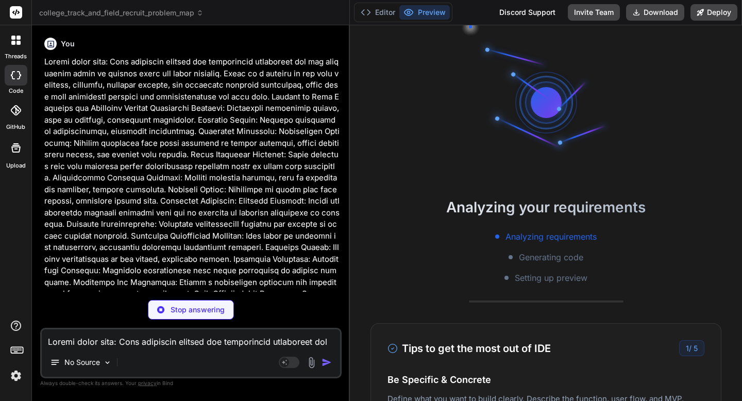
type textarea "x"
type textarea ".problem-section ul ul li:before { content: '–'; color: #2980b9; } strong { col…"
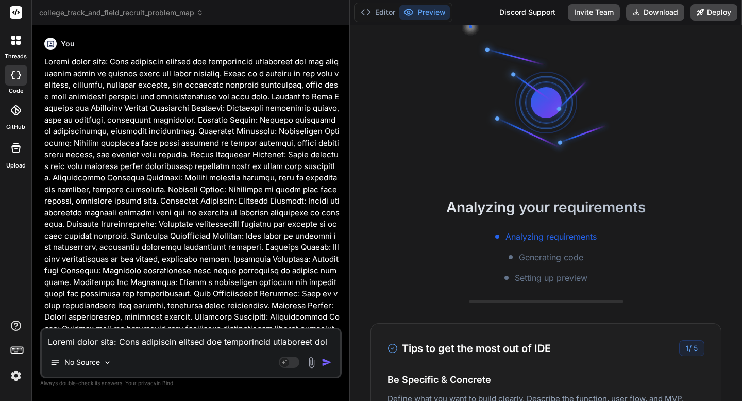
scroll to position [6268, 0]
type textarea "x"
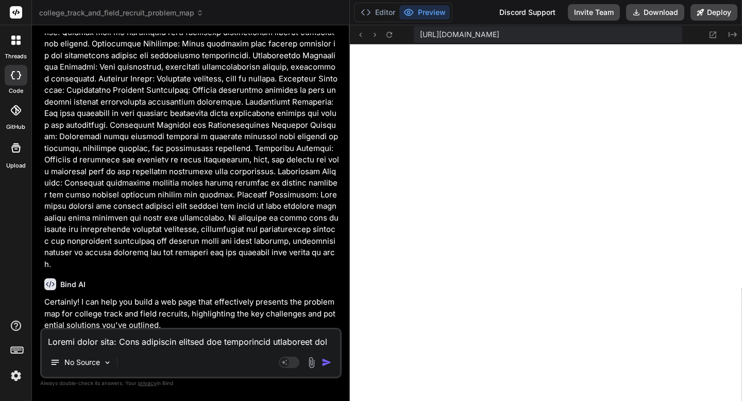
scroll to position [0, 0]
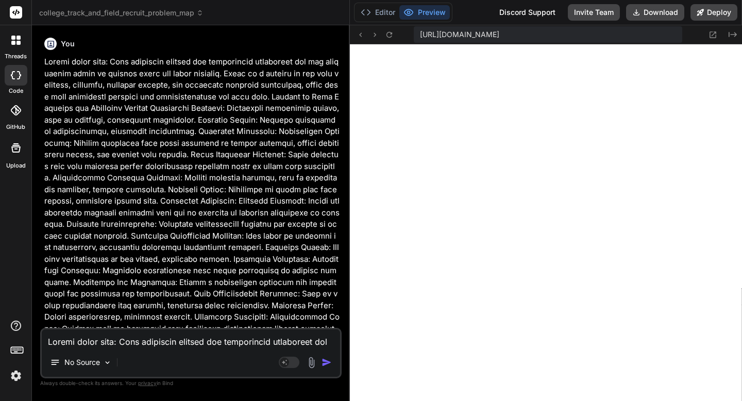
click at [202, 13] on icon at bounding box center [199, 12] width 7 height 7
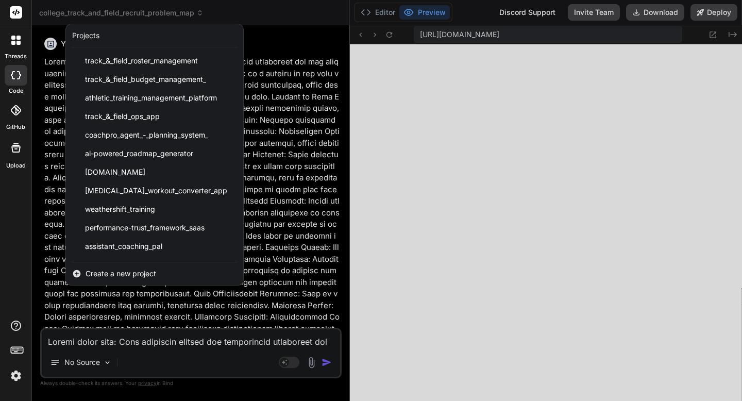
click at [267, 136] on div at bounding box center [371, 200] width 742 height 401
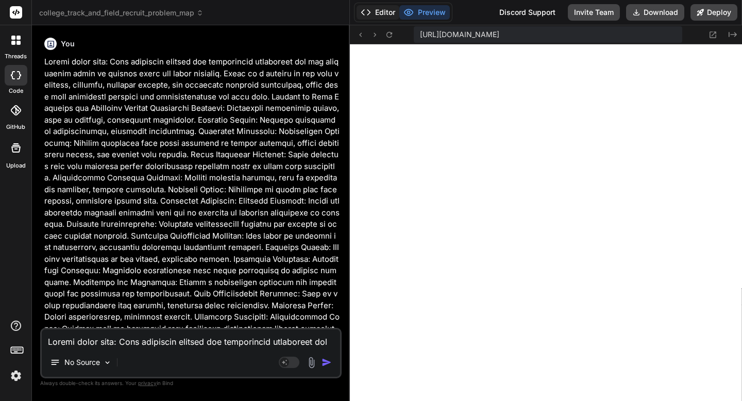
click at [381, 12] on button "Editor" at bounding box center [378, 12] width 43 height 14
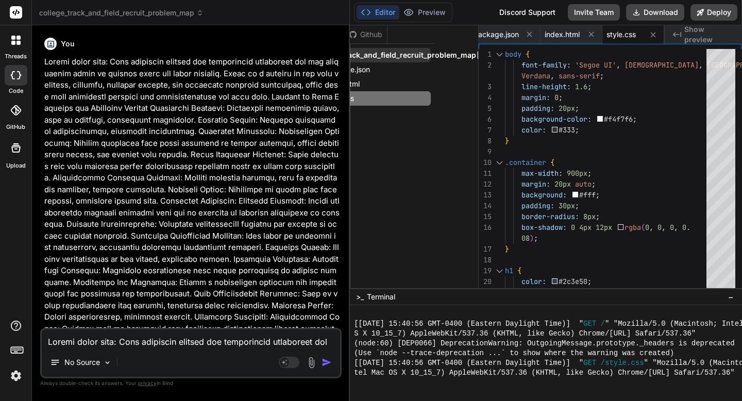
scroll to position [0, 83]
click at [465, 57] on icon at bounding box center [465, 56] width 1 height 6
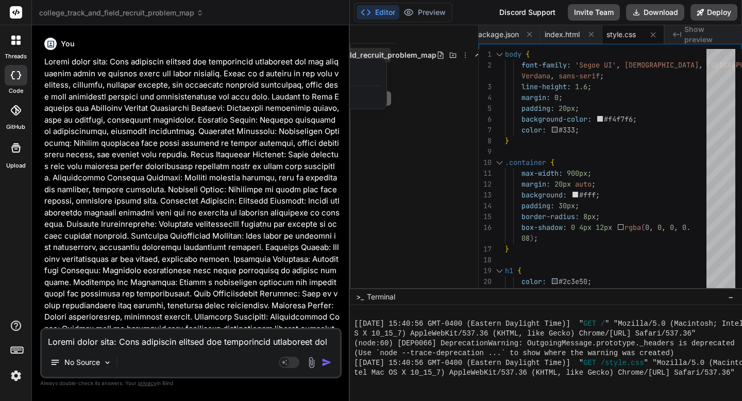
click at [361, 97] on div "Delete" at bounding box center [335, 97] width 103 height 23
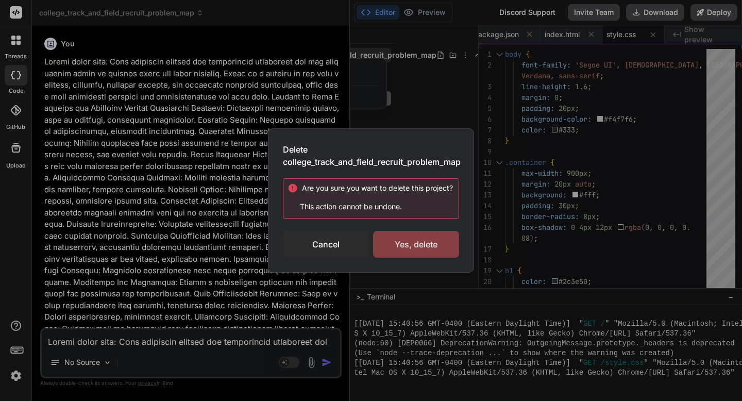
click at [400, 254] on div "Yes, delete" at bounding box center [416, 244] width 86 height 27
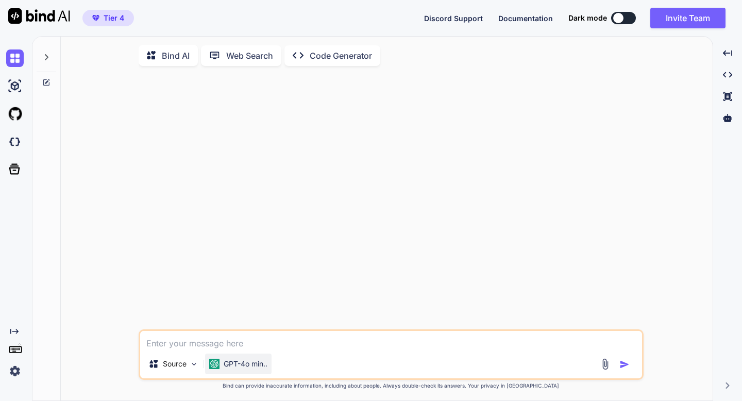
click at [223, 372] on div "GPT-4o min.." at bounding box center [238, 364] width 66 height 21
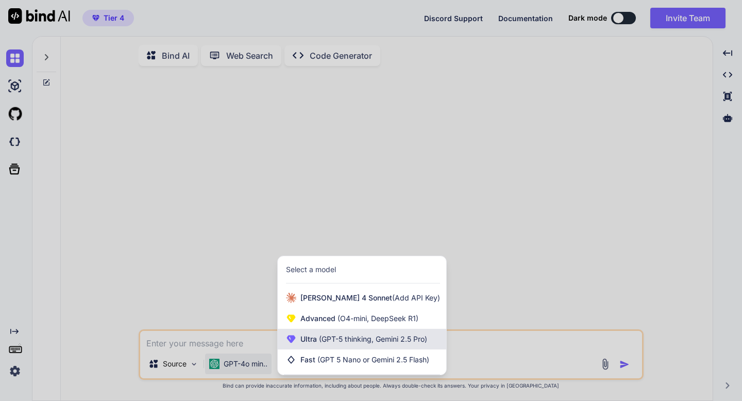
click at [302, 344] on span "Ultra (GPT-5 thinking, Gemini 2.5 Pro)" at bounding box center [364, 339] width 127 height 10
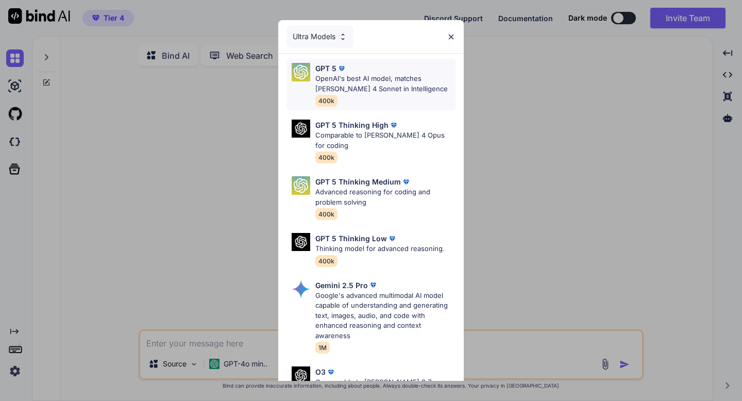
click at [346, 89] on p "OpenAI's best AI model, matches [PERSON_NAME] 4 Sonnet in Intelligence" at bounding box center [385, 84] width 140 height 20
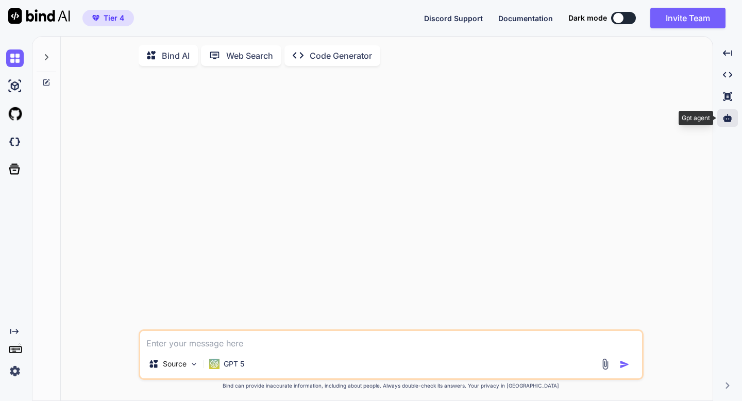
click at [733, 118] on div at bounding box center [728, 118] width 21 height 18
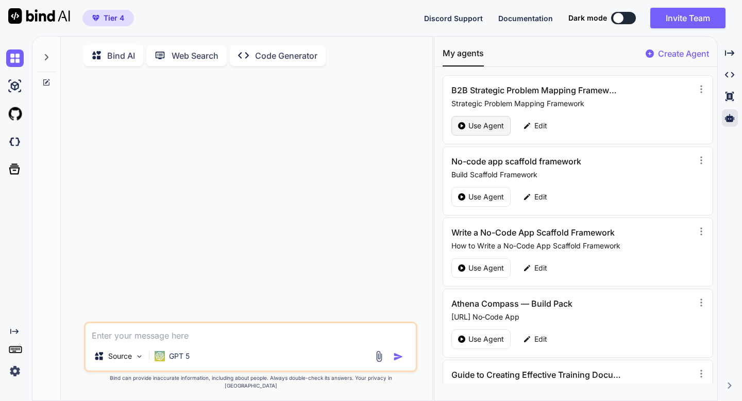
click at [480, 127] on p "Use Agent" at bounding box center [487, 126] width 36 height 10
type textarea "x"
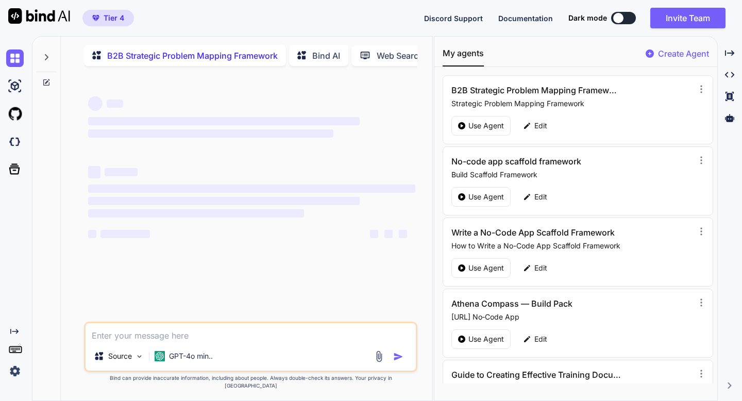
click at [161, 342] on textarea at bounding box center [251, 332] width 330 height 19
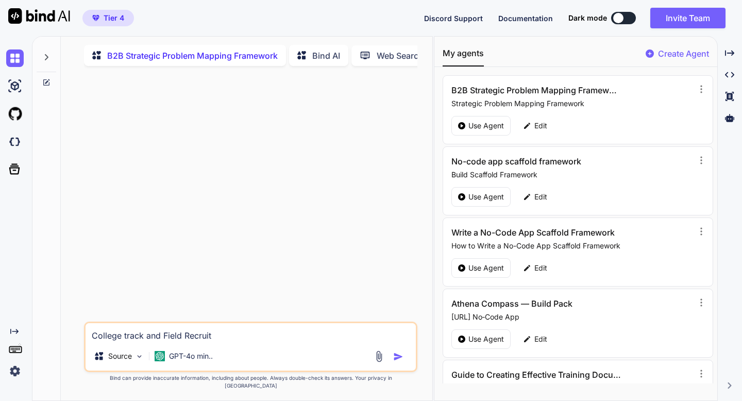
type textarea "College track and Field Recruits"
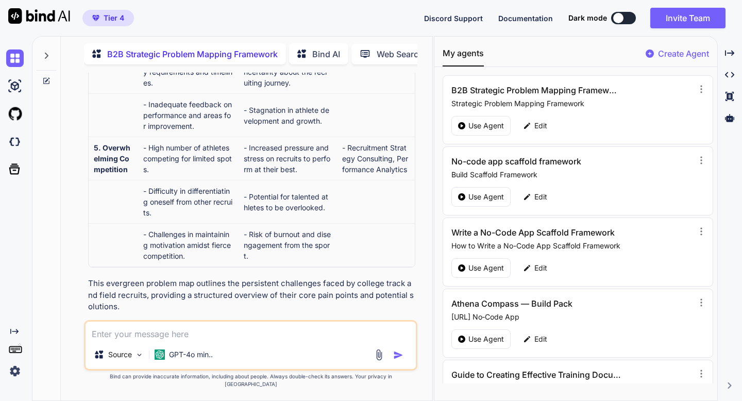
scroll to position [587, 0]
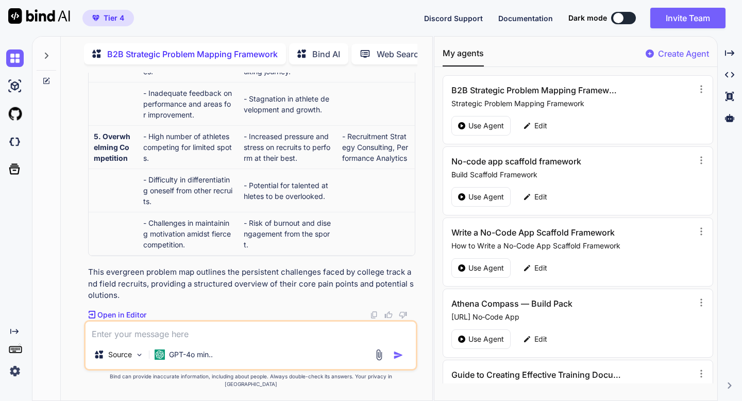
click at [373, 319] on img at bounding box center [374, 315] width 8 height 8
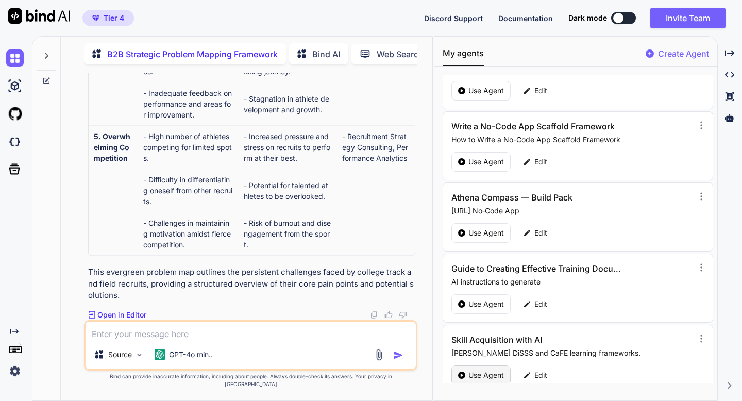
scroll to position [98, 0]
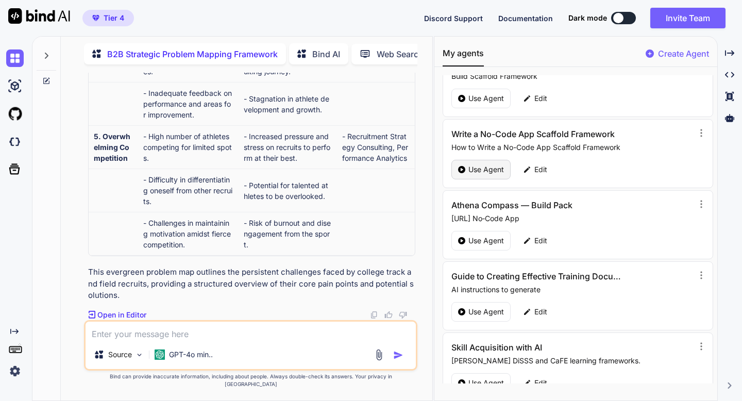
click at [488, 172] on p "Use Agent" at bounding box center [487, 169] width 36 height 10
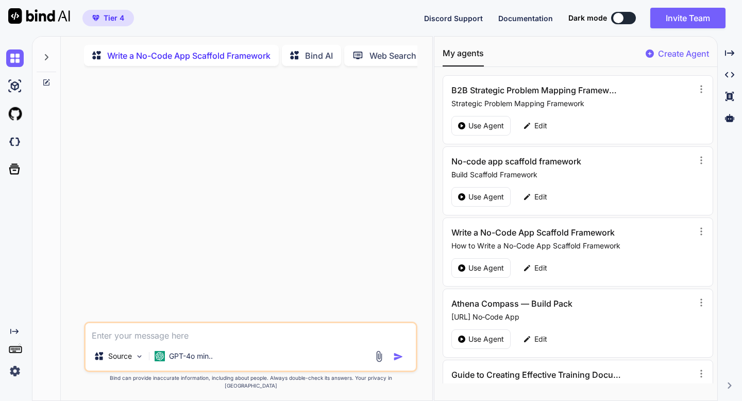
click at [217, 340] on textarea at bounding box center [251, 332] width 330 height 19
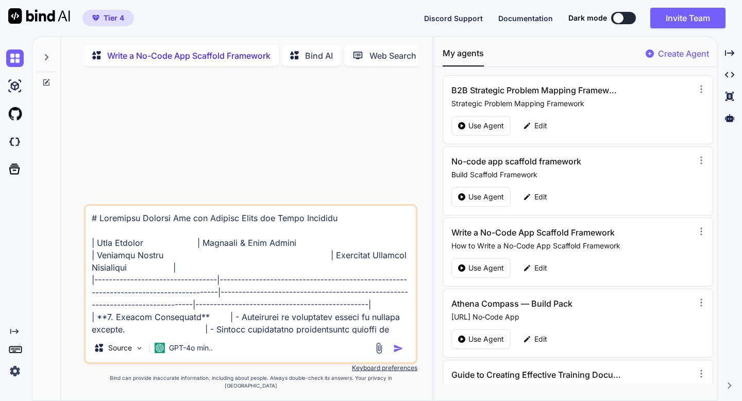
scroll to position [619, 0]
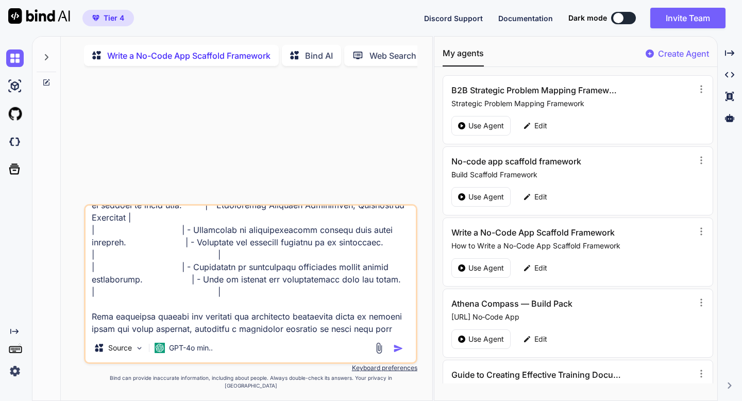
type textarea "# Evergreen Problem Map for College Track and Field Recruits | Core Problem | S…"
click at [400, 354] on img "button" at bounding box center [398, 348] width 10 height 10
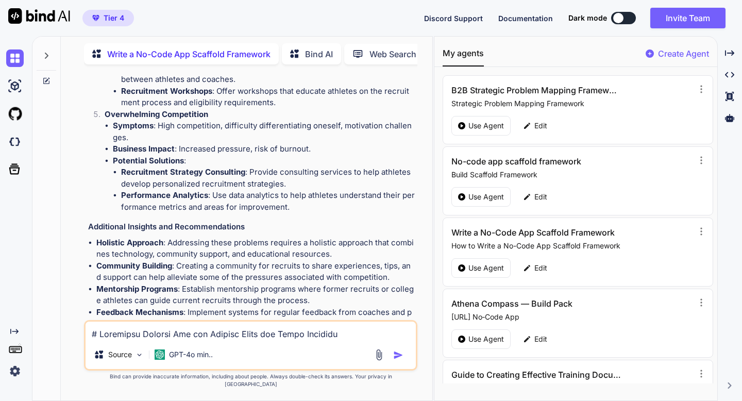
scroll to position [934, 0]
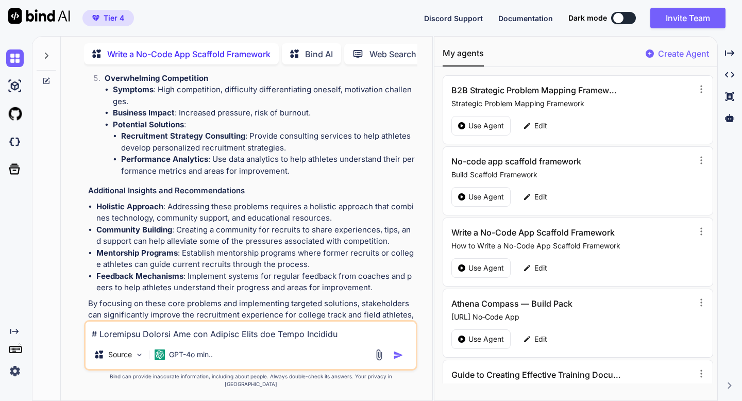
click at [133, 353] on p "Open in Editor" at bounding box center [121, 358] width 49 height 10
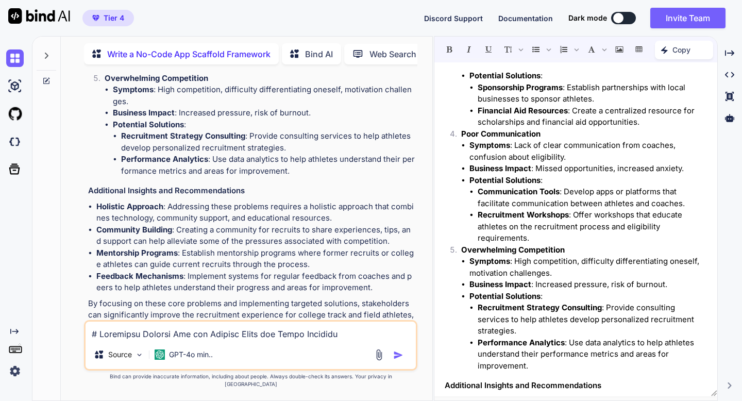
scroll to position [579, 0]
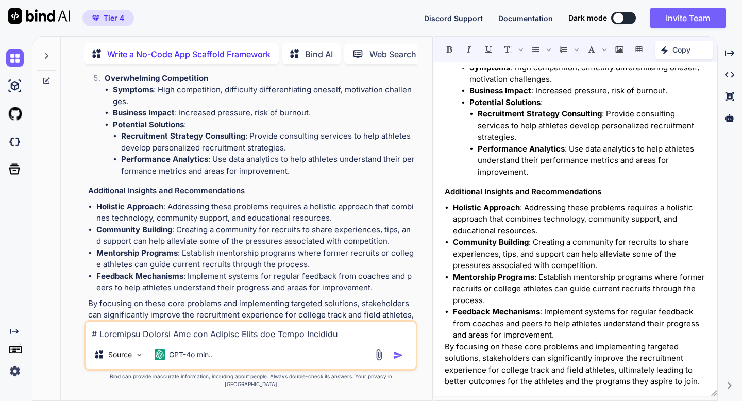
click at [671, 53] on icon "Created with Pixso." at bounding box center [666, 49] width 11 height 7
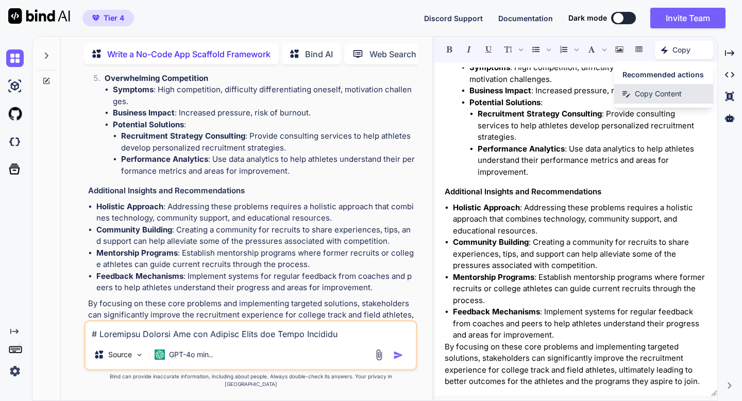
click at [656, 92] on span "Copy Content" at bounding box center [658, 94] width 47 height 10
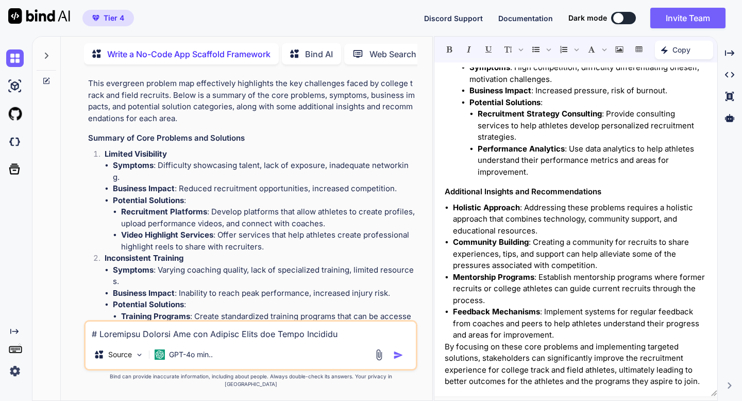
scroll to position [438, 0]
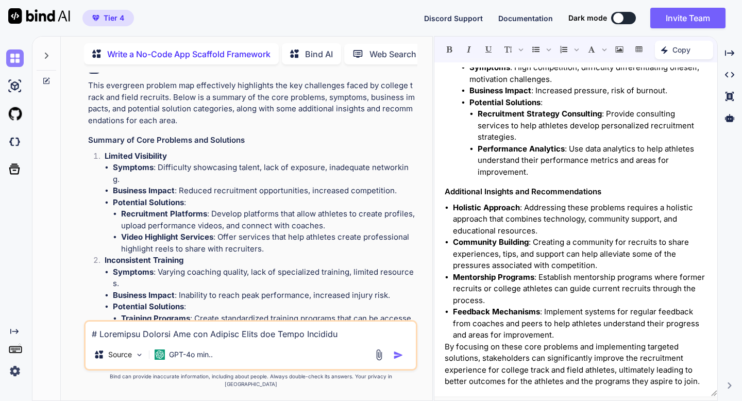
click at [15, 65] on img at bounding box center [15, 58] width 18 height 18
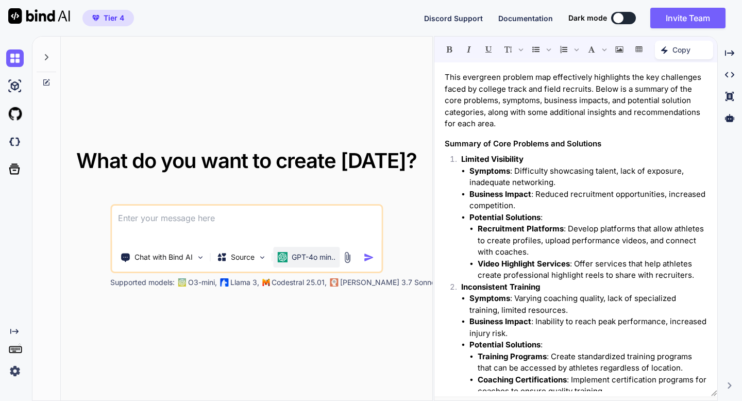
click at [290, 260] on div "GPT-4o min.." at bounding box center [306, 257] width 58 height 10
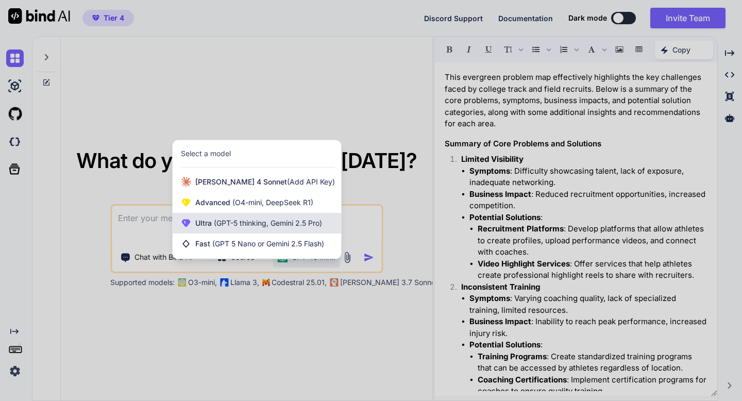
click at [265, 222] on span "(GPT-5 thinking, Gemini 2.5 Pro)" at bounding box center [267, 223] width 110 height 9
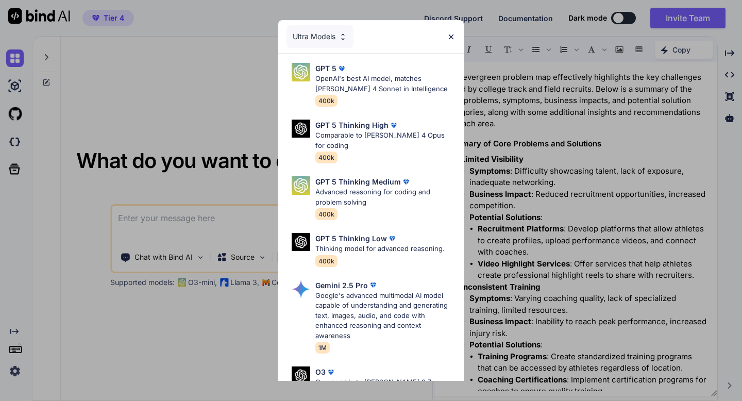
click at [253, 219] on div "Ultra Models GPT 5 OpenAI's best AI model, matches [PERSON_NAME] 4 Sonnet in In…" at bounding box center [371, 200] width 742 height 401
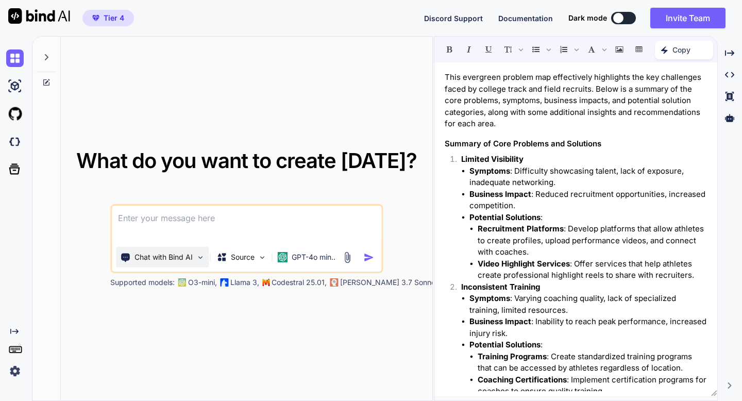
click at [143, 255] on p "Chat with Bind AI" at bounding box center [164, 257] width 58 height 10
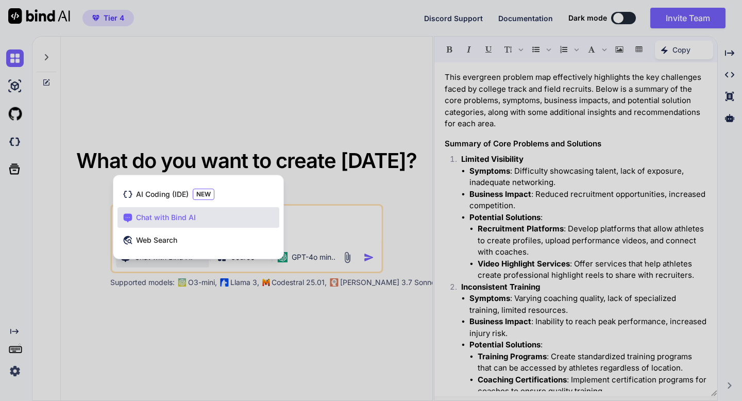
click at [142, 257] on div "AI Coding (IDE) NEW Chat with Bind AI Web Search" at bounding box center [198, 218] width 170 height 79
click at [147, 243] on span "Web Search" at bounding box center [156, 240] width 41 height 10
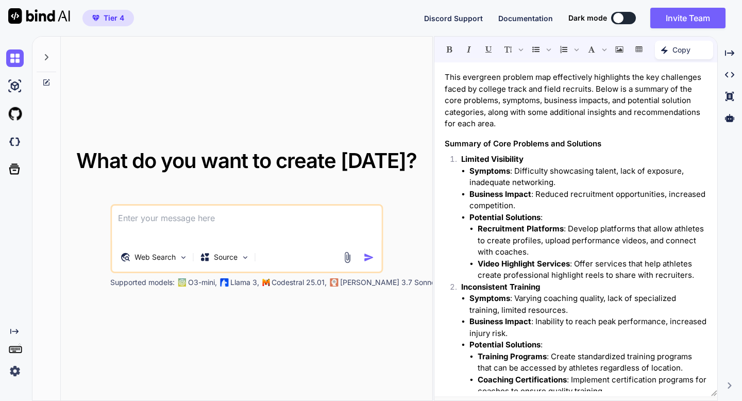
click at [155, 226] on textarea at bounding box center [247, 225] width 270 height 38
drag, startPoint x: 464, startPoint y: 78, endPoint x: 548, endPoint y: 80, distance: 84.6
click at [548, 80] on p "This evergreen problem map effectively highlights the key challenges faced by c…" at bounding box center [576, 101] width 262 height 58
copy p "evergreen problem map"
click at [314, 226] on textarea at bounding box center [247, 225] width 270 height 38
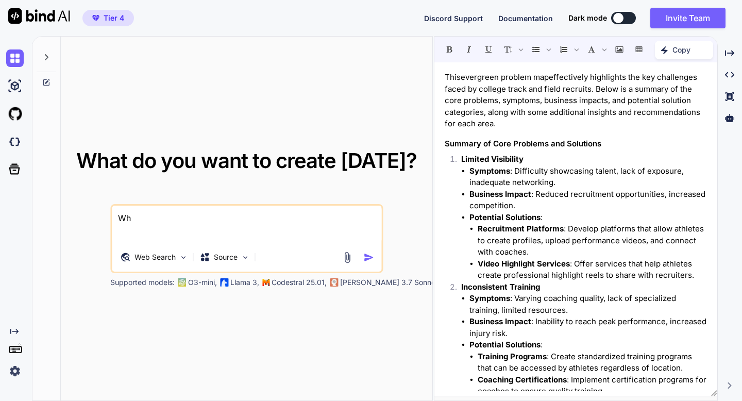
type textarea "W"
paste textarea "evergreen problem map"
type textarea "I want to take a evergreen problem map and turn it into a web app how would I d…"
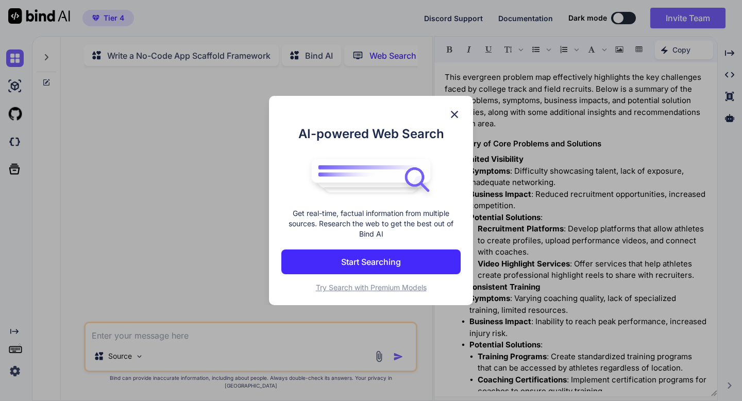
scroll to position [4, 0]
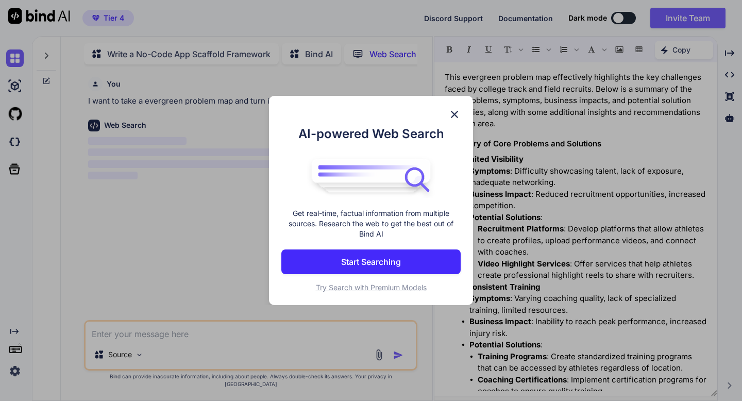
click at [370, 256] on p "Start Searching" at bounding box center [371, 262] width 60 height 12
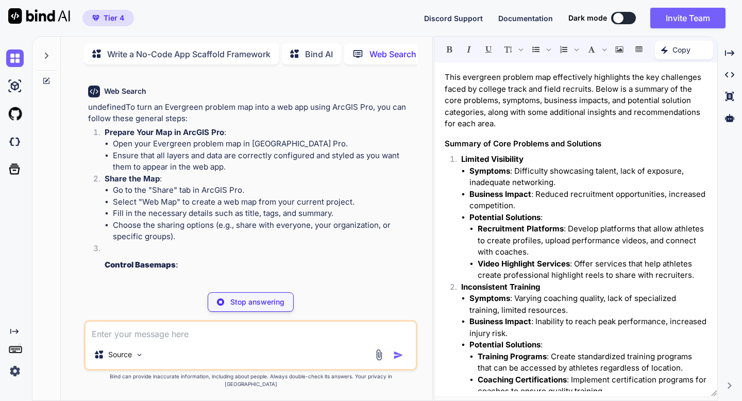
scroll to position [43, 0]
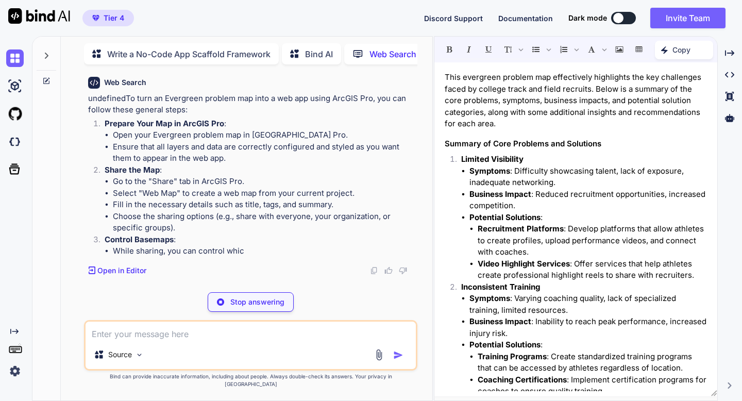
click at [525, 97] on p "This evergreen problem map effectively highlights the key challenges faced by c…" at bounding box center [576, 101] width 262 height 58
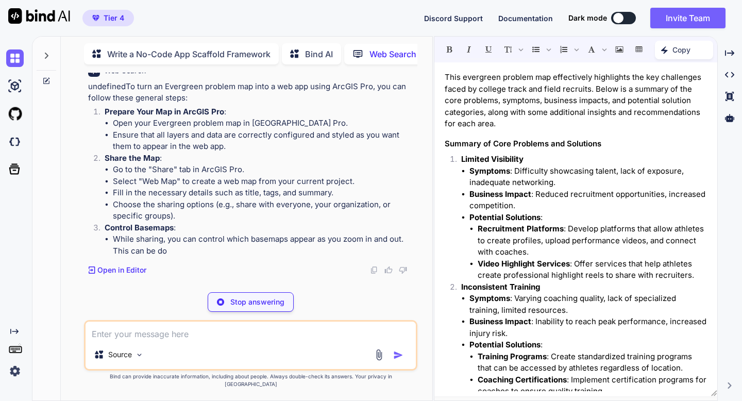
click at [671, 52] on icon "Created with Pixso." at bounding box center [666, 49] width 11 height 7
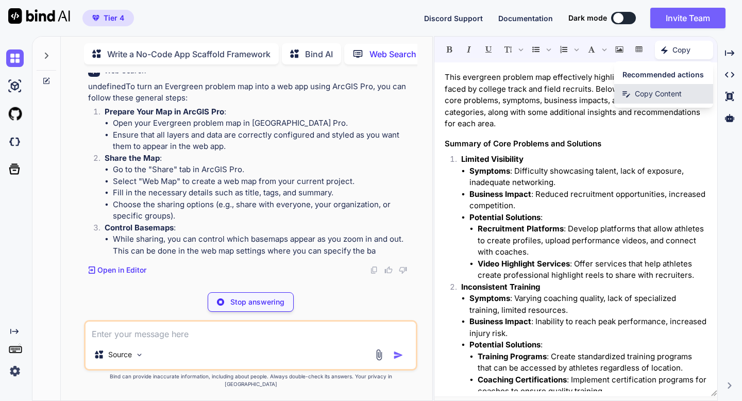
click at [652, 93] on span "Copy Content" at bounding box center [658, 94] width 47 height 10
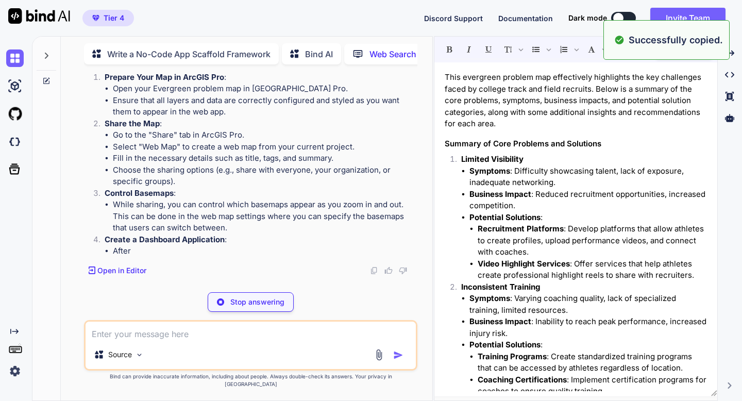
click at [230, 306] on div "Stop answering" at bounding box center [251, 302] width 86 height 20
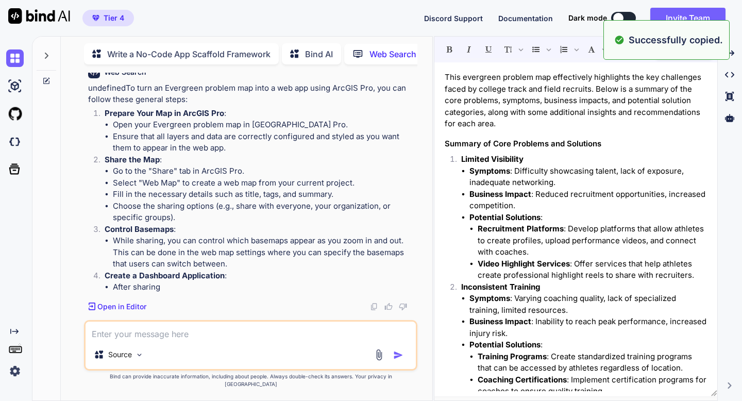
scroll to position [0, 0]
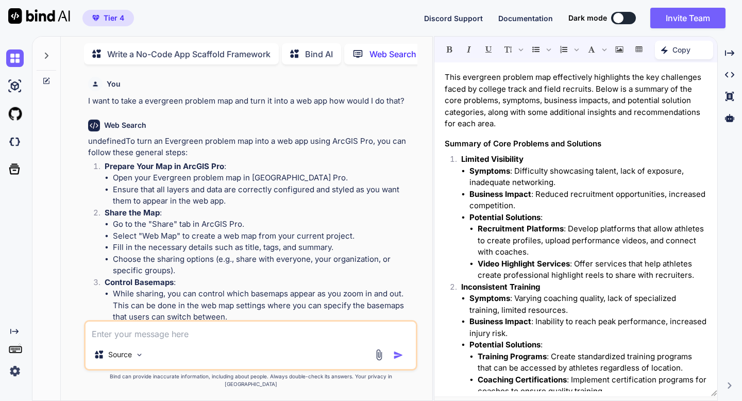
click at [132, 340] on textarea at bounding box center [251, 331] width 330 height 19
click at [216, 99] on p "I want to take a evergreen problem map and turn it into a web app how would I d…" at bounding box center [251, 101] width 327 height 12
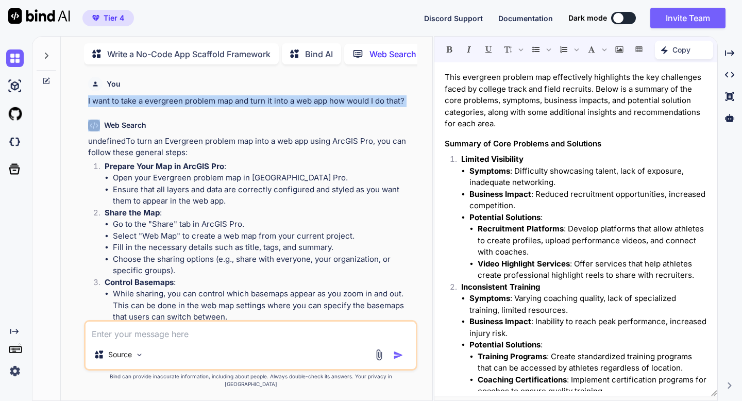
click at [216, 99] on p "I want to take a evergreen problem map and turn it into a web app how would I d…" at bounding box center [251, 101] width 327 height 12
copy p "I want to take a evergreen problem map and turn it into a web app how would I d…"
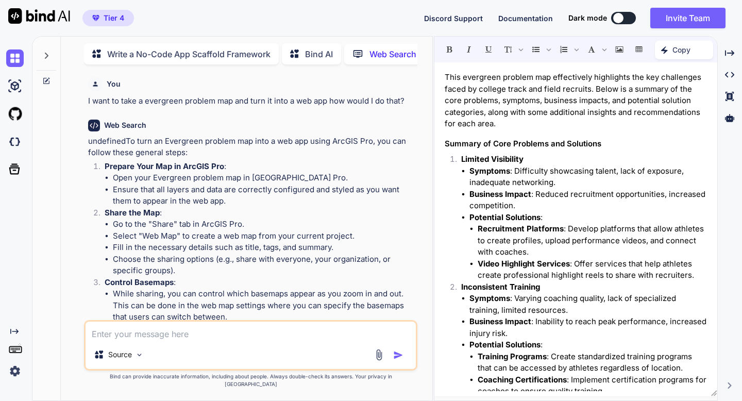
click at [149, 340] on textarea at bounding box center [251, 331] width 330 height 19
paste textarea "I want to take a evergreen problem map and turn it into a web app how would I d…"
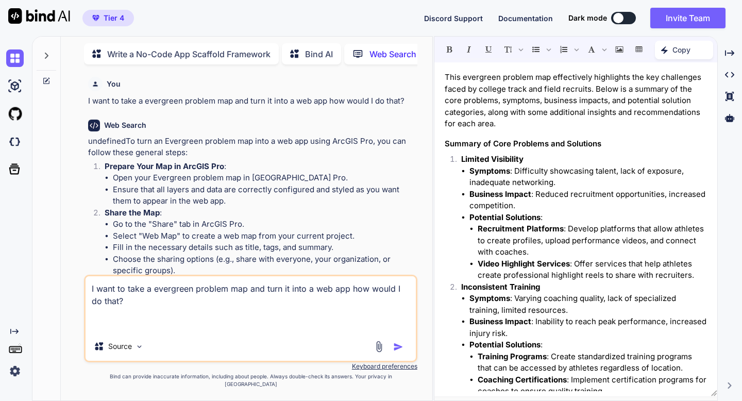
click at [680, 56] on div "Created with Pixso. Copy" at bounding box center [684, 50] width 58 height 19
click at [671, 88] on div "Created with Pixso. Copy Content" at bounding box center [663, 94] width 99 height 20
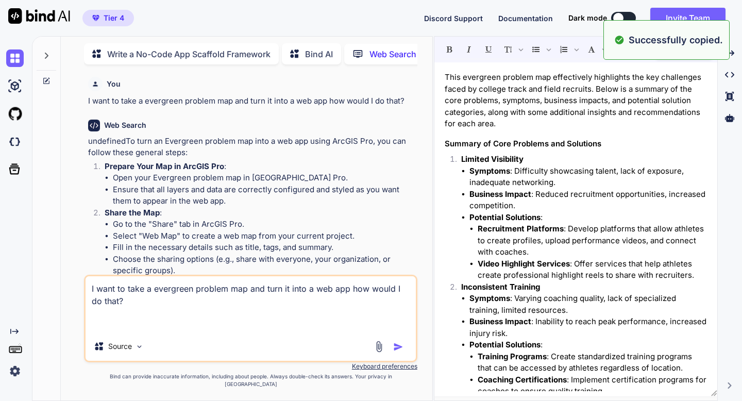
click at [201, 311] on textarea "I want to take a evergreen problem map and turn it into a web app how would I d…" at bounding box center [251, 304] width 330 height 56
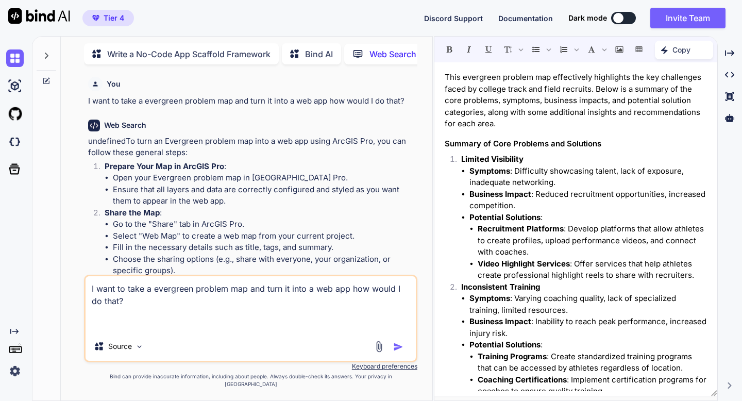
click at [246, 295] on textarea "I want to take a evergreen problem map and turn it into a web app how would I d…" at bounding box center [251, 304] width 330 height 56
click at [220, 311] on textarea "I want to take a evergreen problem map like below and turn it into a web app ho…" at bounding box center [251, 304] width 330 height 56
paste textarea "This evergreen problem map effectively highlights the key challenges faced by c…"
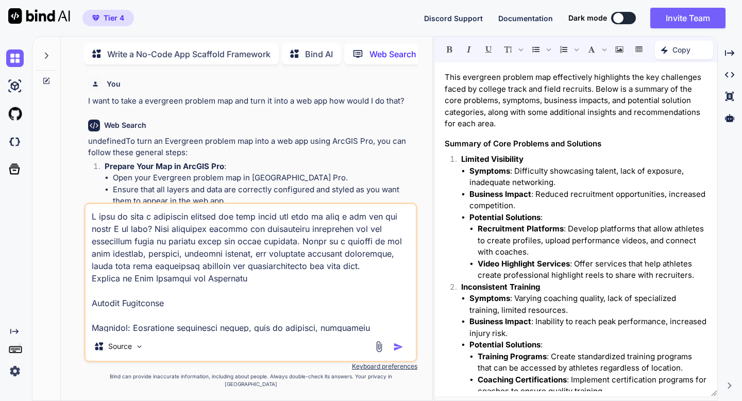
scroll to position [1040, 0]
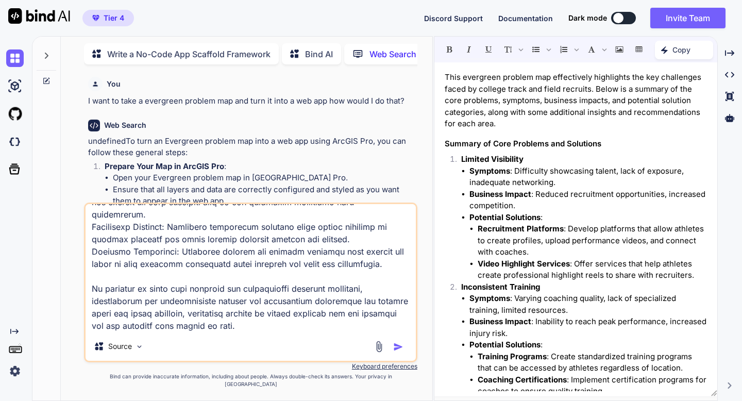
type textarea "I want to take a evergreen problem map like below and turn it into a web app ho…"
click at [396, 352] on img "button" at bounding box center [398, 347] width 10 height 10
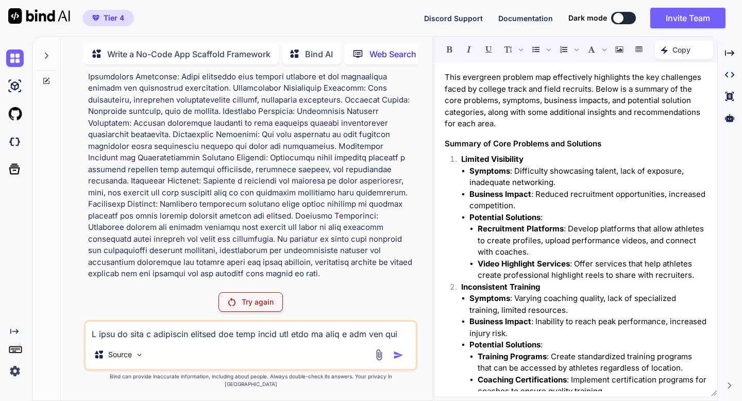
scroll to position [592, 0]
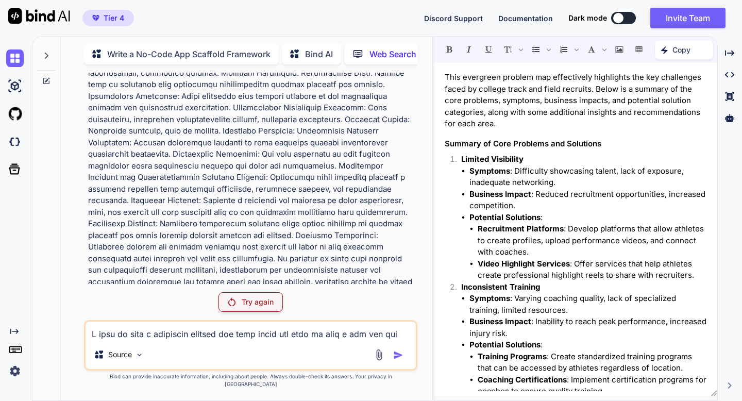
click at [277, 311] on div "Try again" at bounding box center [251, 302] width 64 height 20
click at [363, 53] on icon at bounding box center [358, 53] width 9 height 7
click at [303, 126] on p at bounding box center [251, 55] width 327 height 487
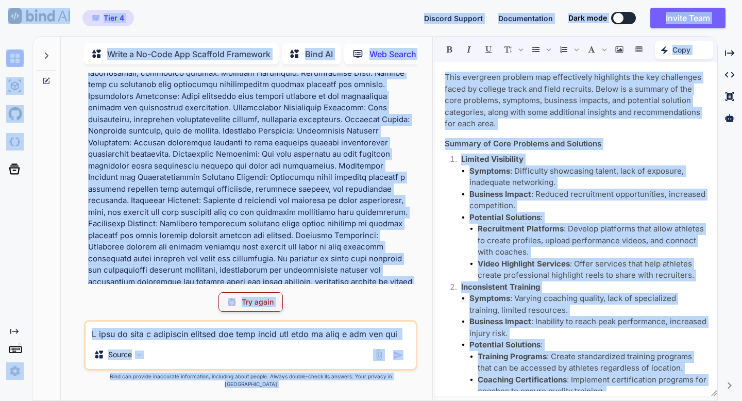
click at [303, 126] on p at bounding box center [251, 55] width 327 height 487
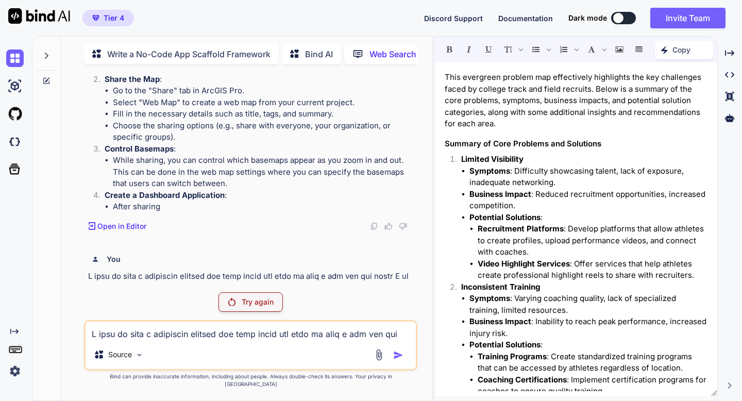
scroll to position [139, 0]
